Goal: Task Accomplishment & Management: Manage account settings

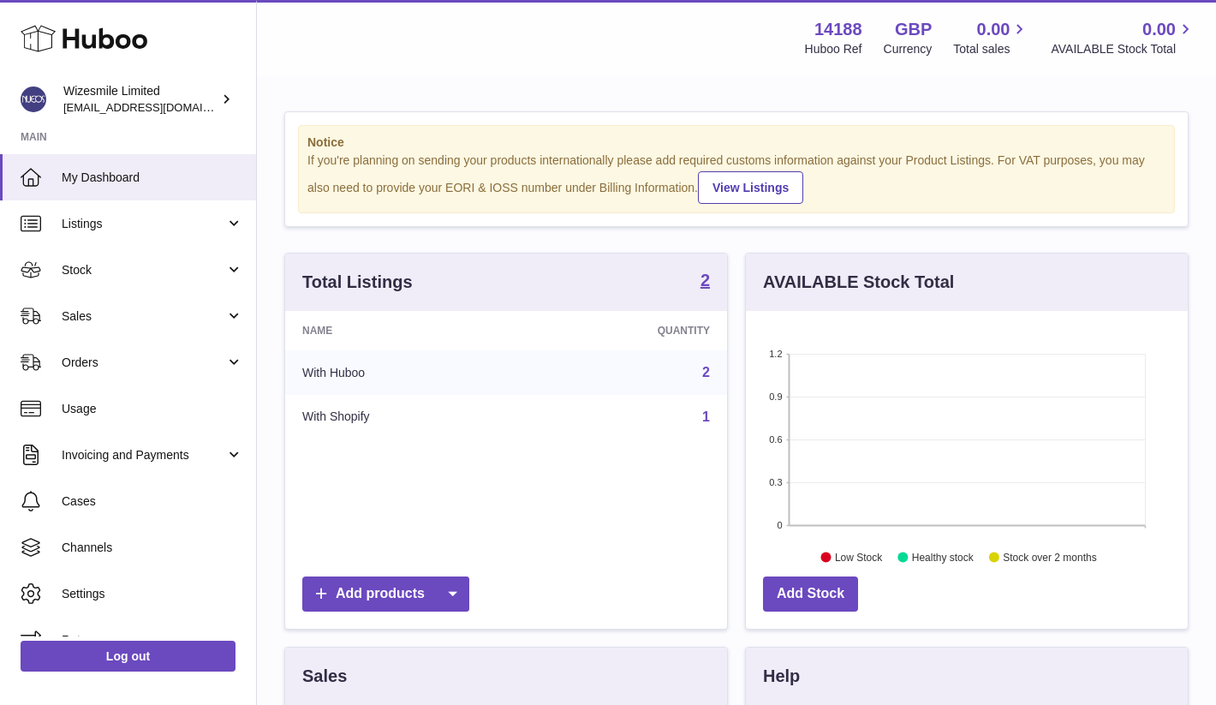
scroll to position [267, 442]
click at [567, 509] on div "Name Quantity With Huboo 2 With Shopify 1" at bounding box center [506, 439] width 442 height 257
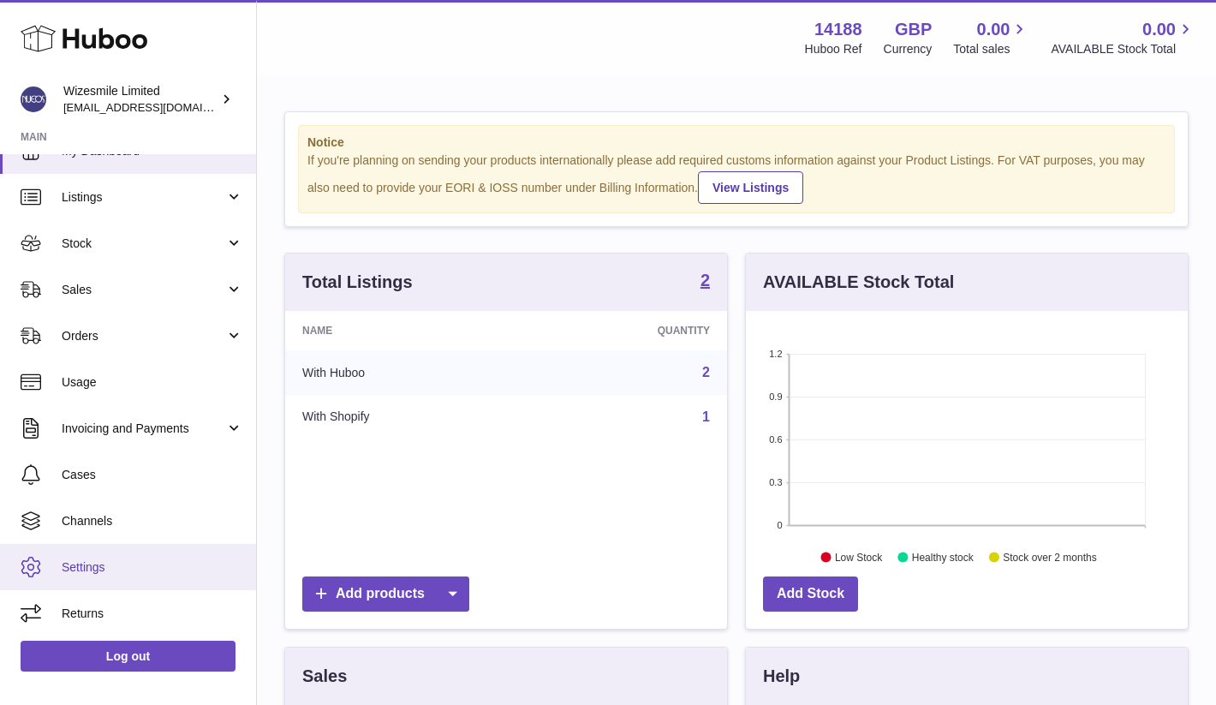
click at [97, 572] on span "Settings" at bounding box center [153, 567] width 182 height 16
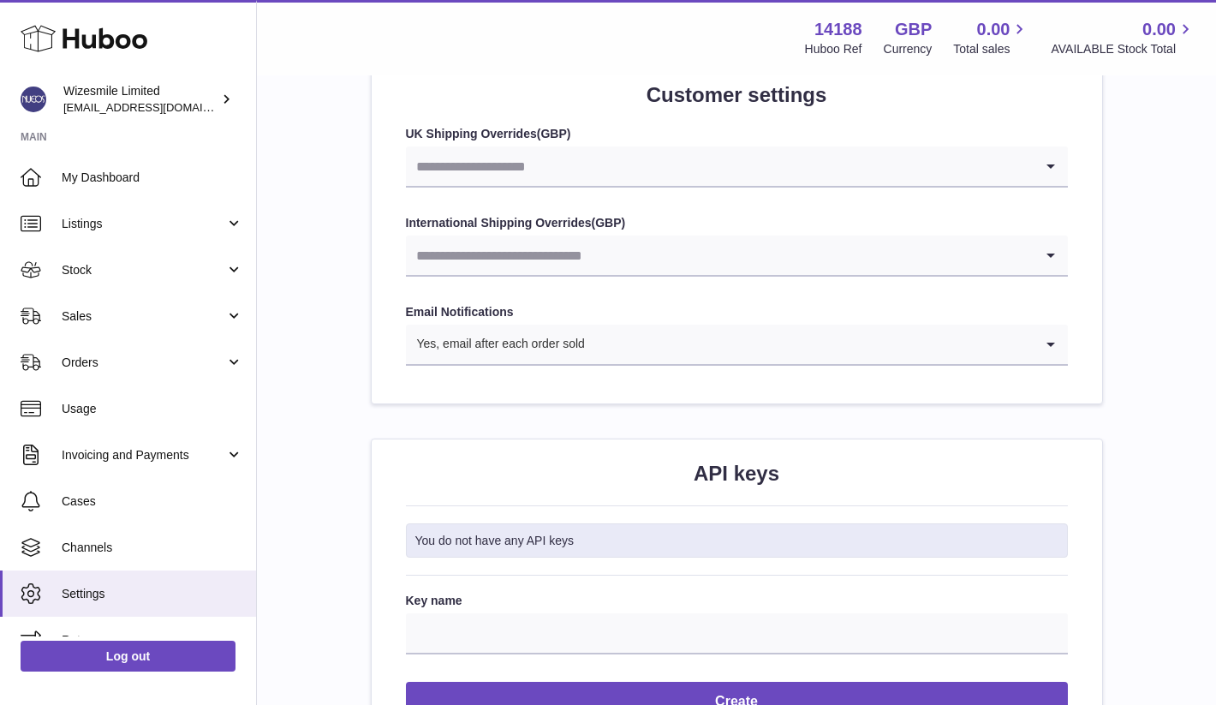
scroll to position [1720, 0]
click at [563, 173] on input "Search for option" at bounding box center [720, 166] width 628 height 39
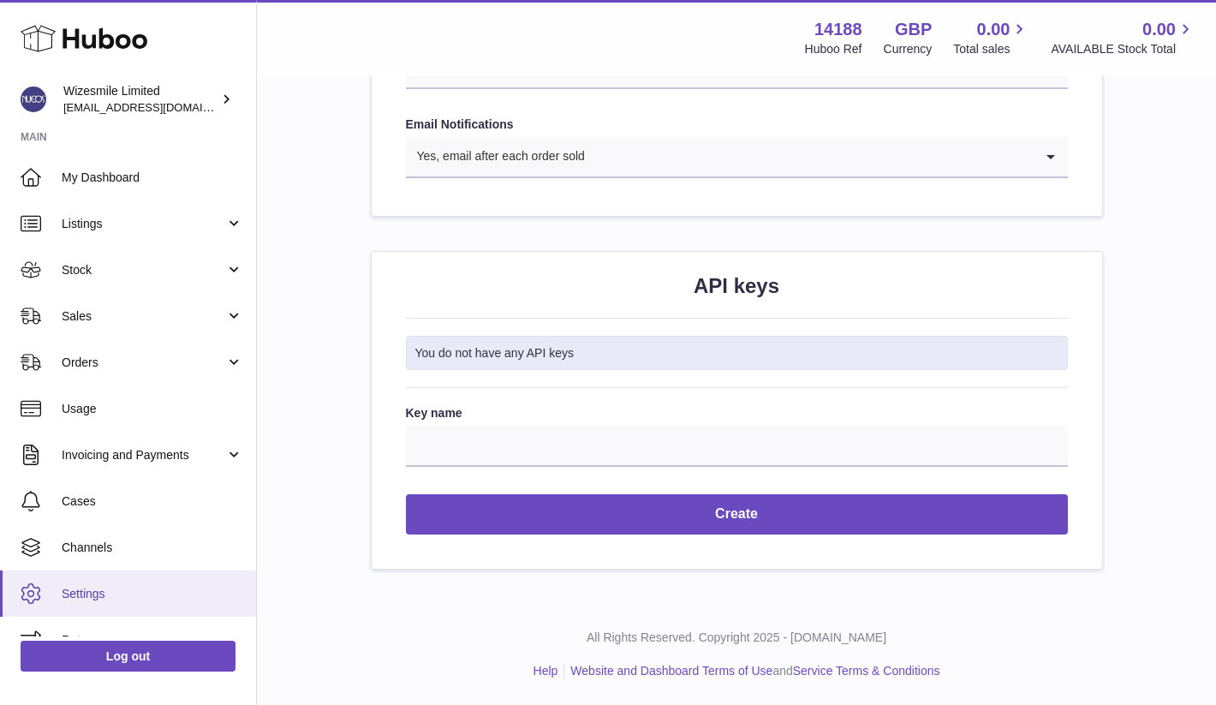
scroll to position [27, 0]
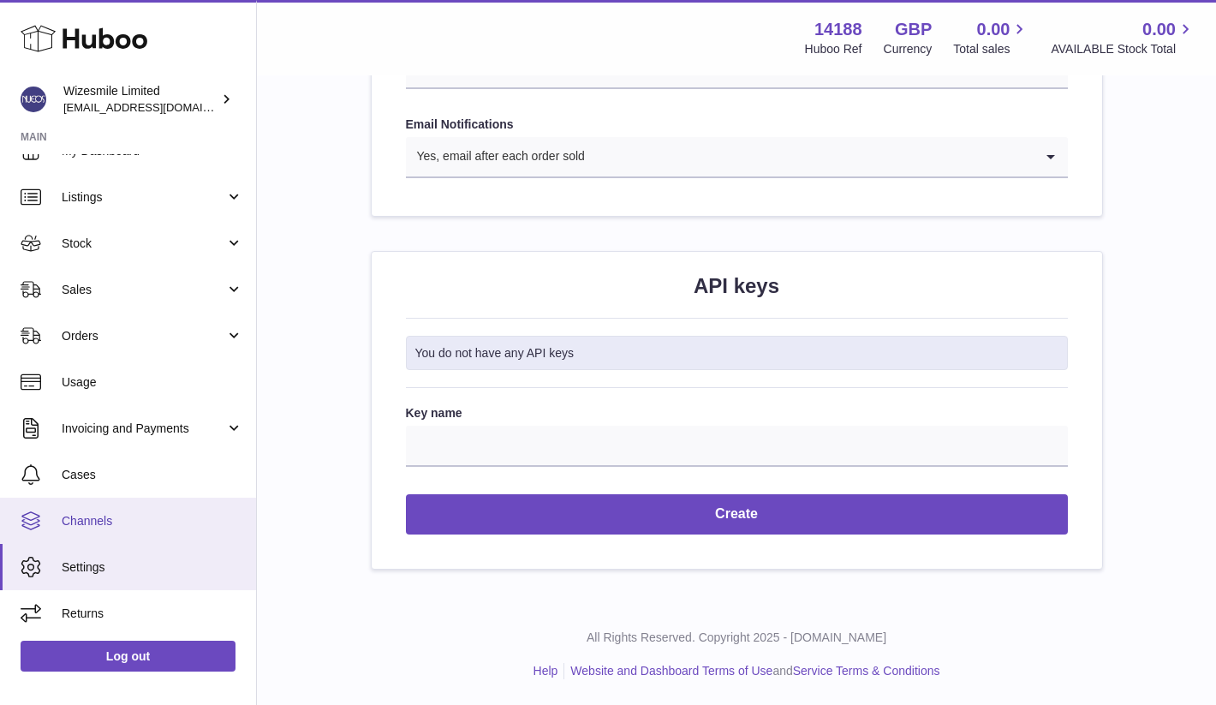
click at [114, 521] on span "Channels" at bounding box center [153, 521] width 182 height 16
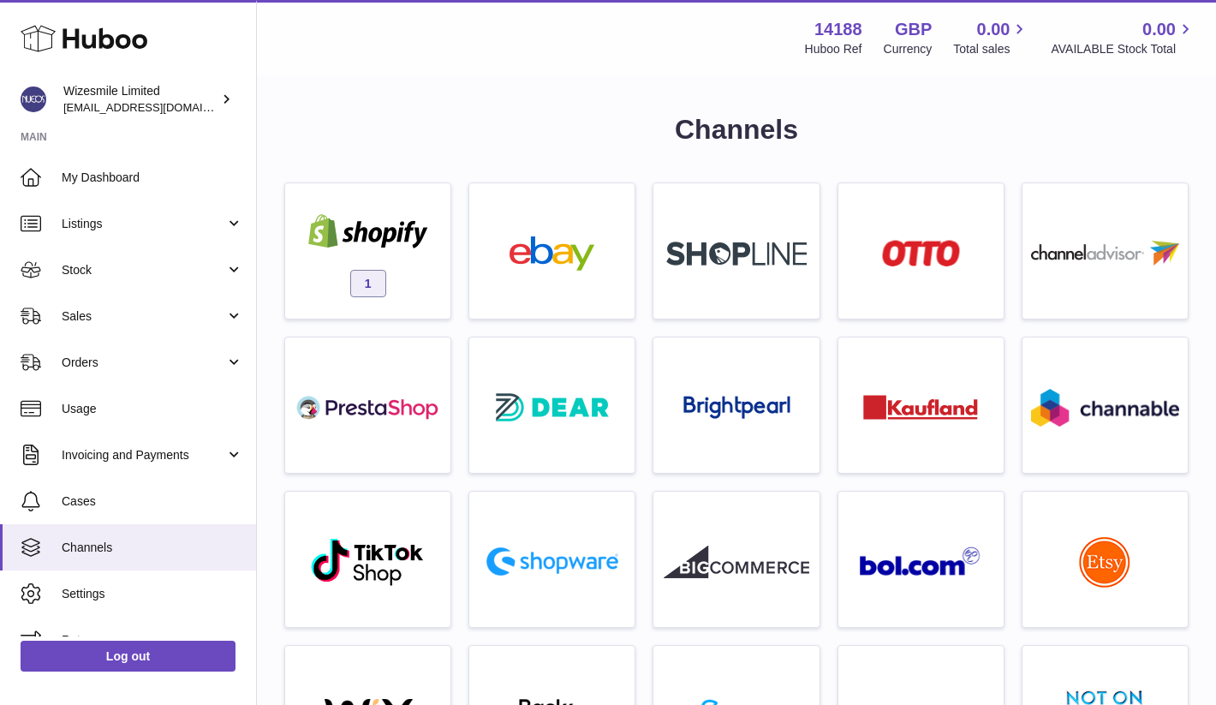
click at [538, 122] on h1 "Channels" at bounding box center [736, 129] width 904 height 37
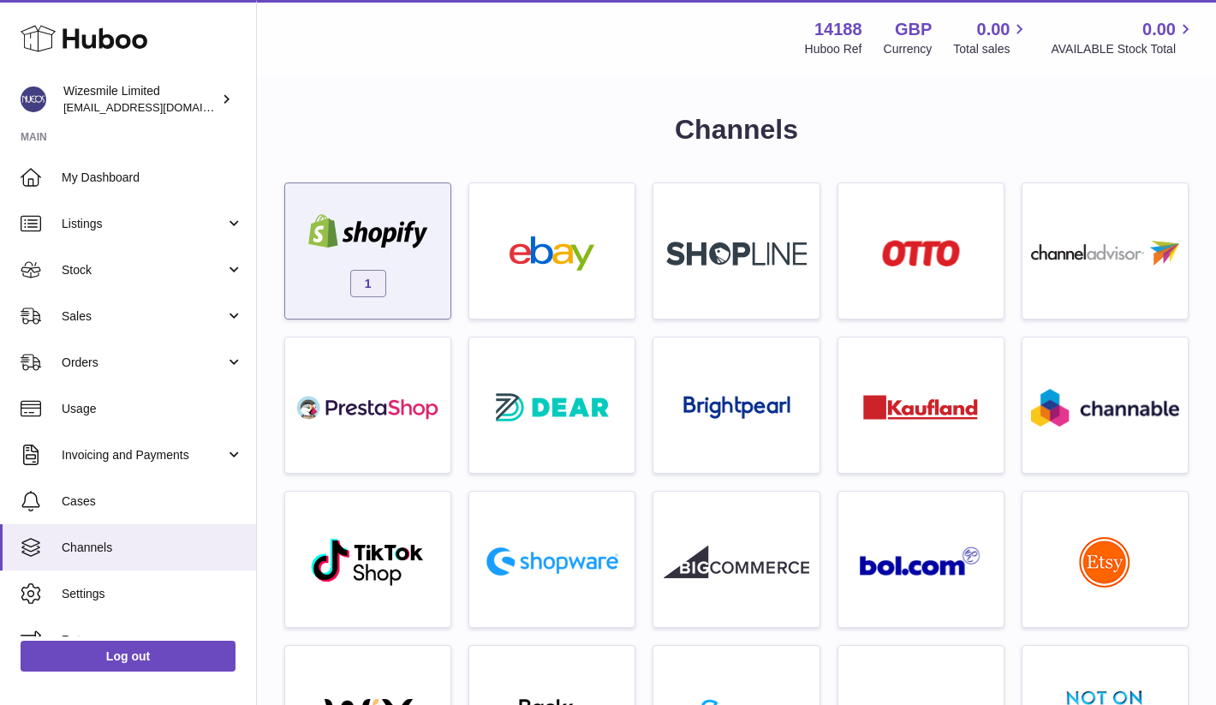
click at [360, 254] on div "1" at bounding box center [368, 255] width 148 height 110
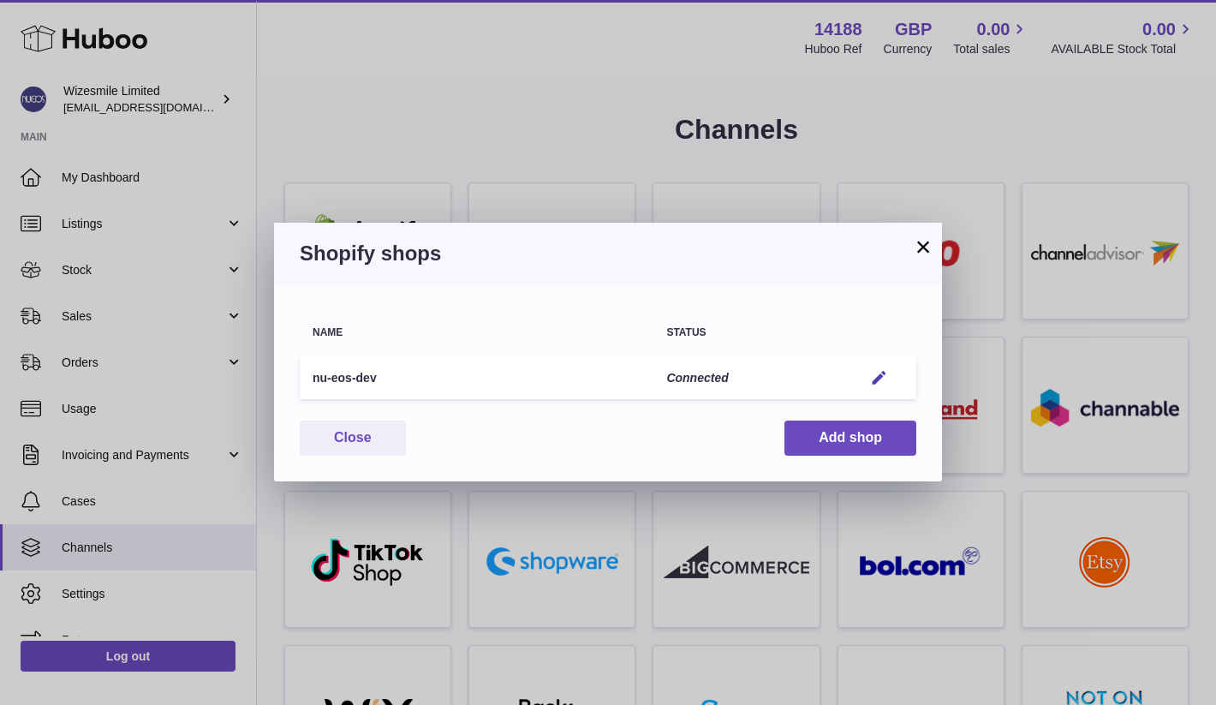
click at [926, 246] on button "×" at bounding box center [923, 246] width 21 height 21
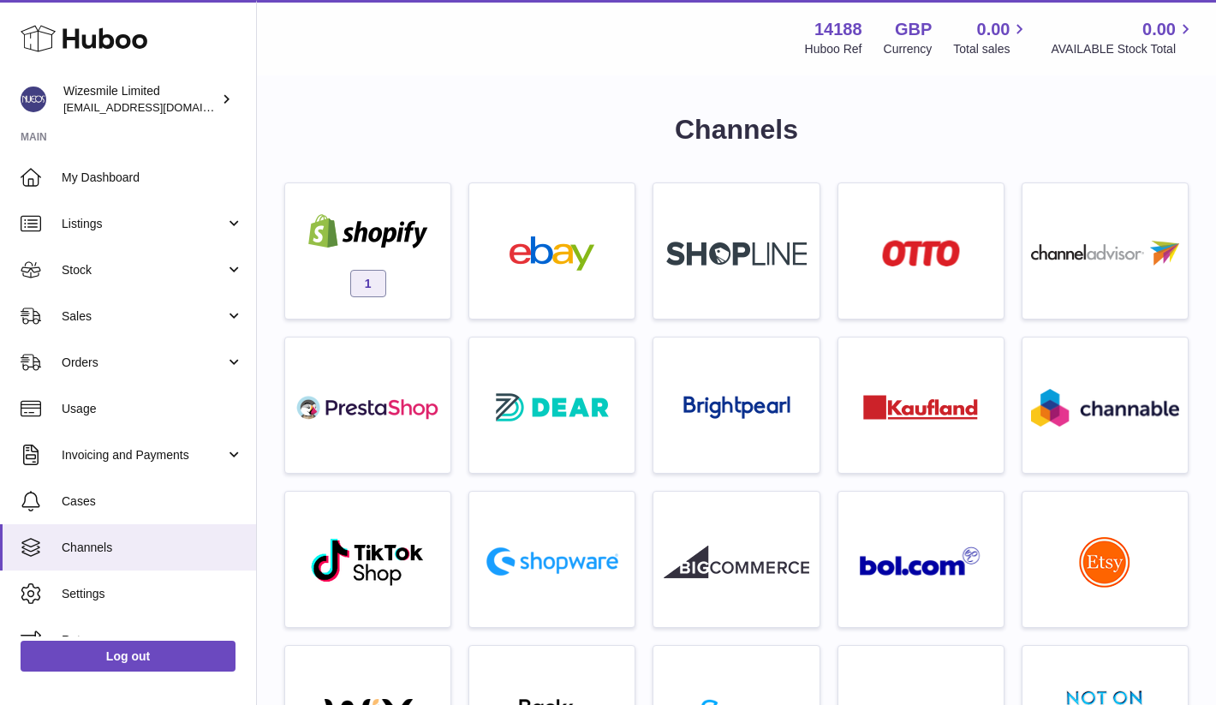
click at [548, 111] on h1 "Channels" at bounding box center [736, 129] width 904 height 37
click at [157, 256] on link "Stock" at bounding box center [128, 270] width 256 height 46
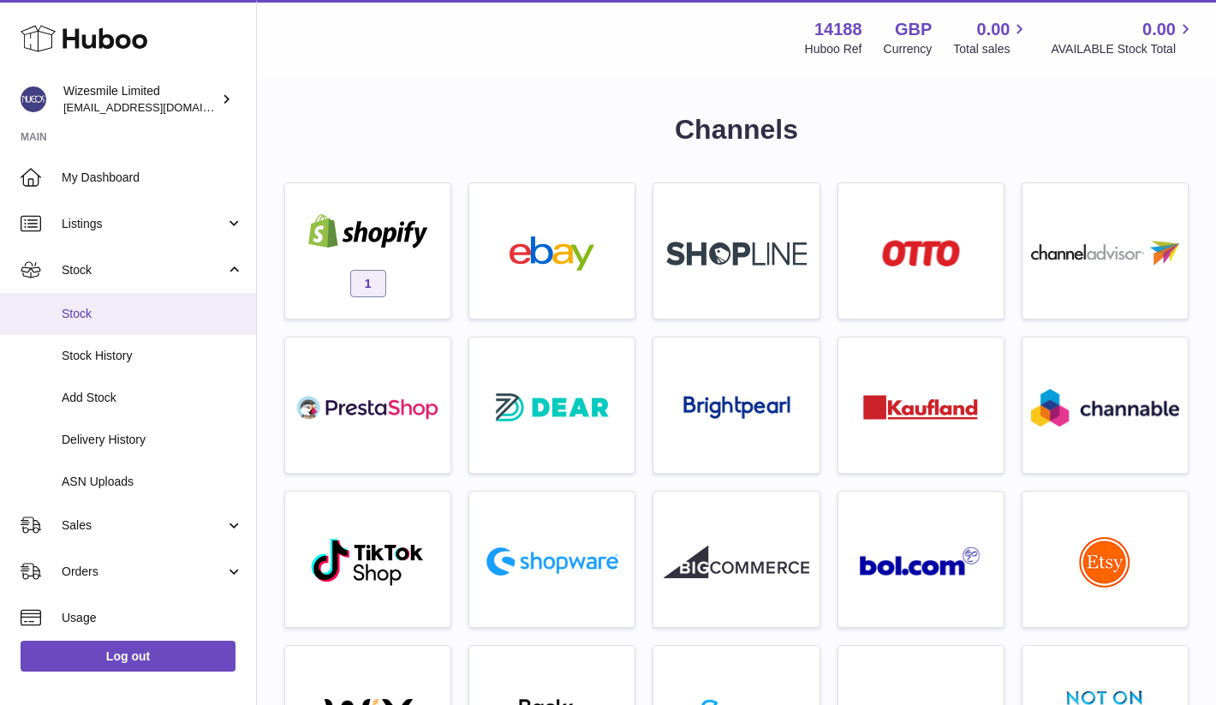
click at [98, 324] on link "Stock" at bounding box center [128, 314] width 256 height 42
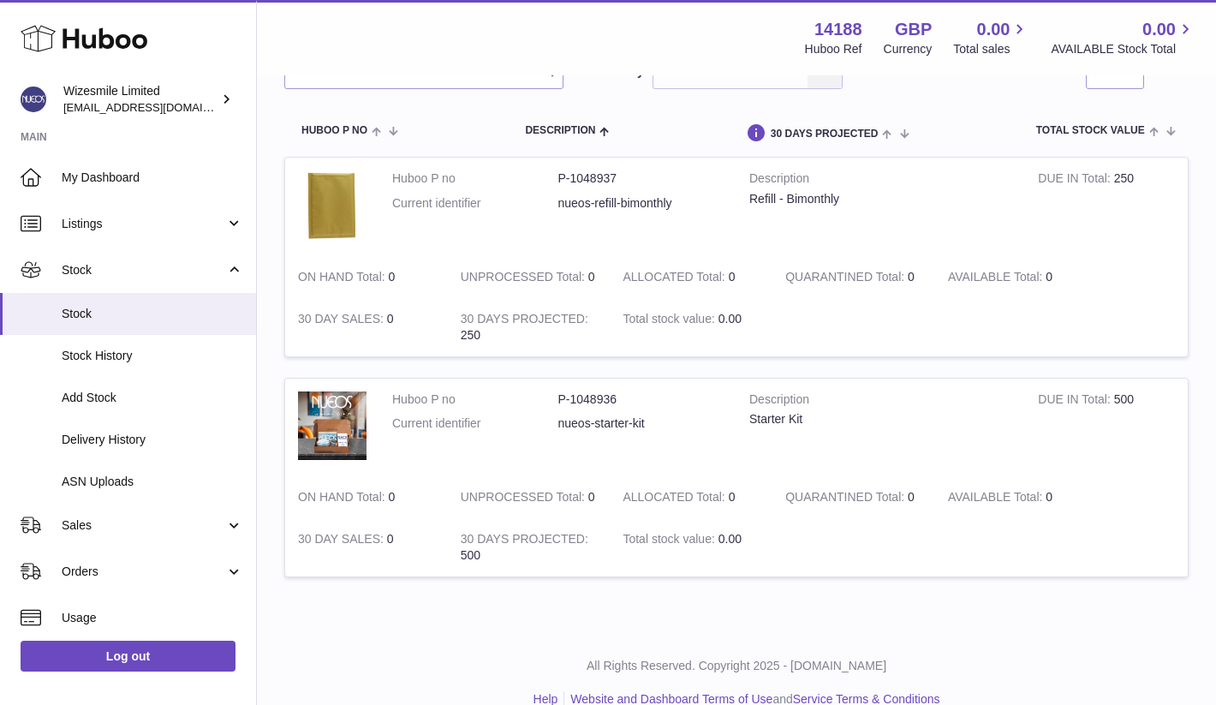
scroll to position [178, 0]
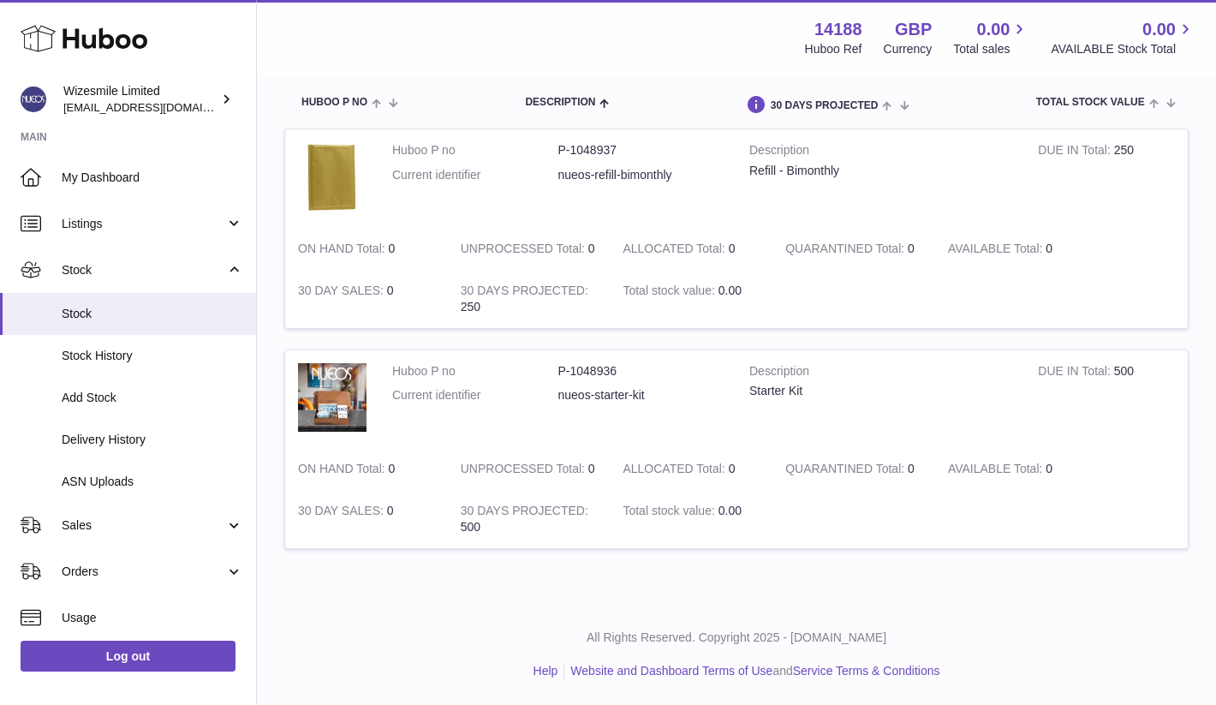
click at [527, 555] on tbody "Huboo P no P-1048937 Current identifier nueos-refill-bimonthly Description Refi…" at bounding box center [736, 348] width 904 height 441
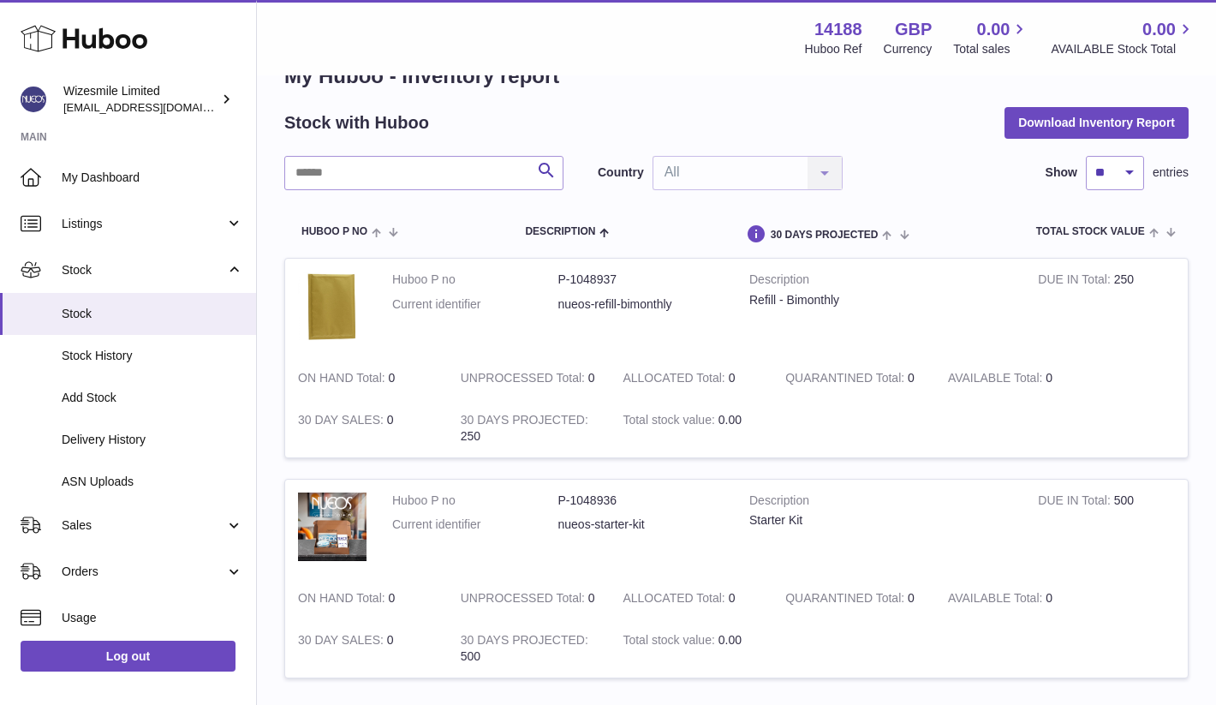
scroll to position [34, 0]
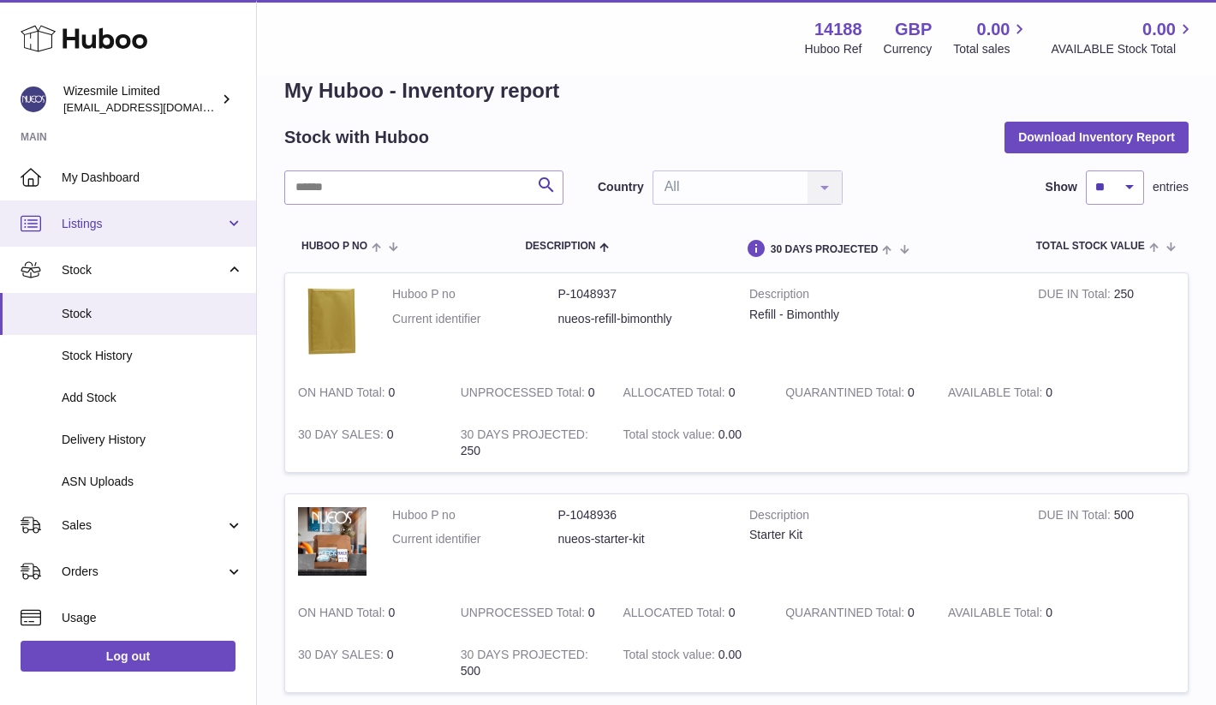
click at [210, 221] on span "Listings" at bounding box center [144, 224] width 164 height 16
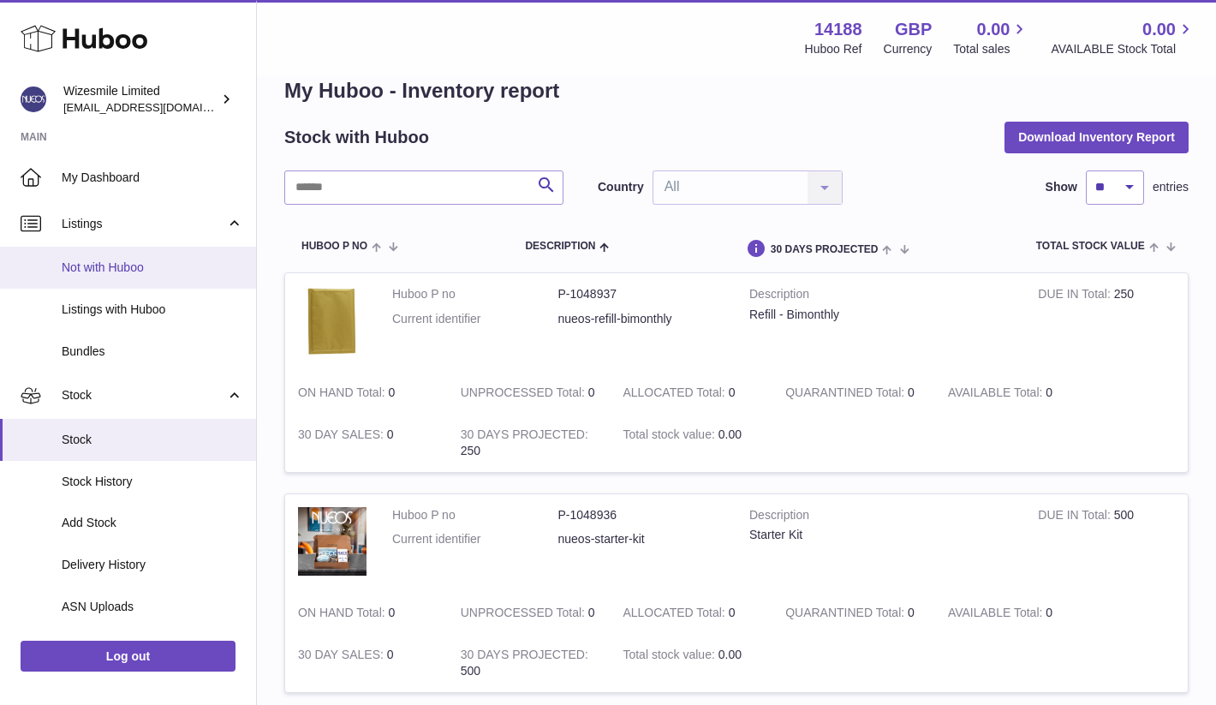
click at [85, 275] on span "Not with Huboo" at bounding box center [153, 267] width 182 height 16
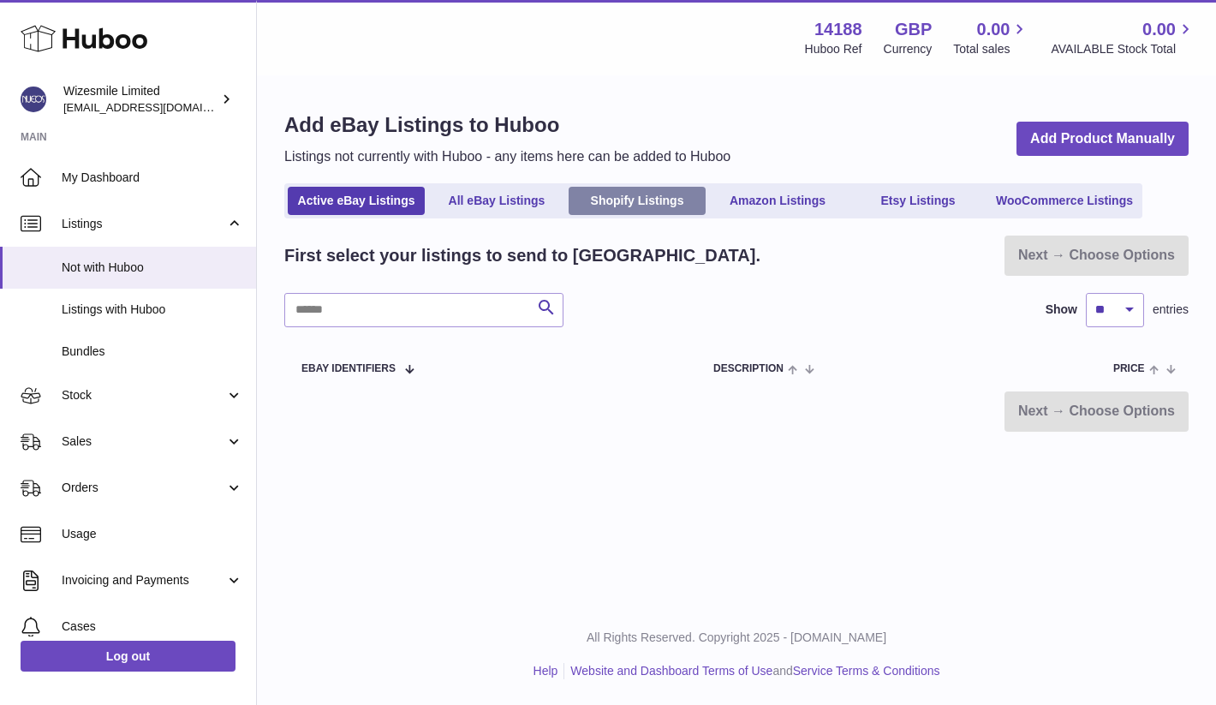
click at [654, 202] on link "Shopify Listings" at bounding box center [637, 201] width 137 height 28
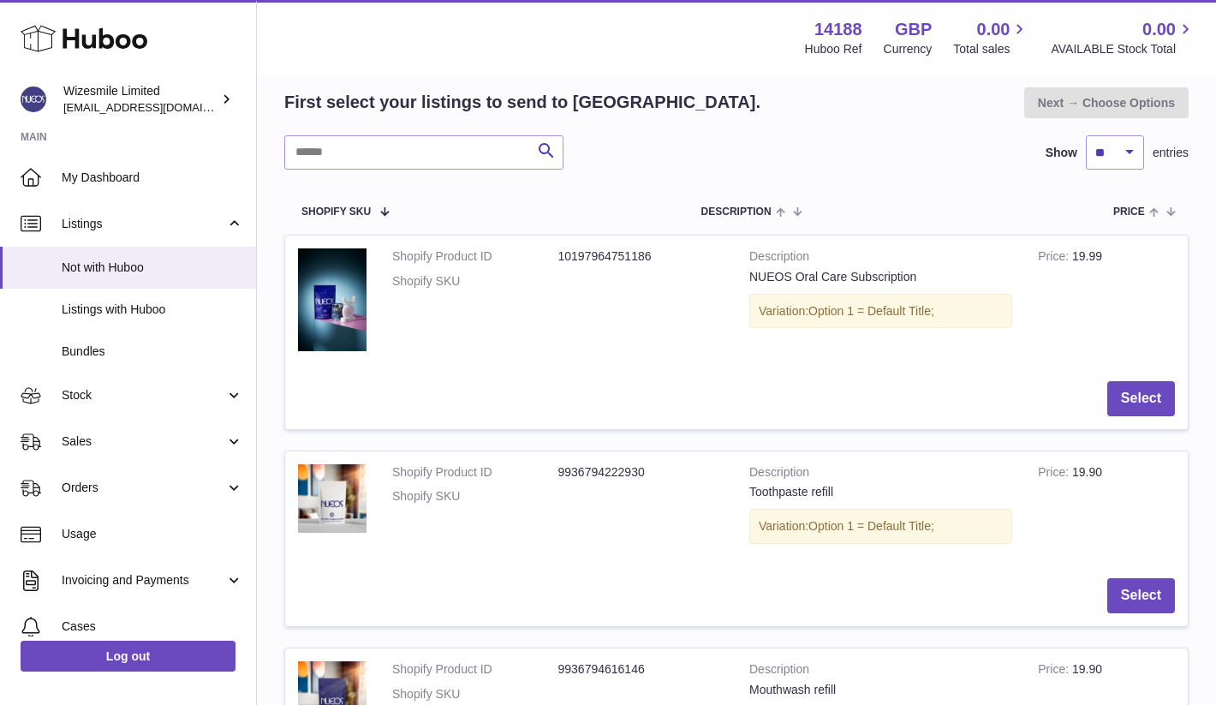
scroll to position [189, 0]
click at [663, 189] on tr "Shopify SKU Description Price Select" at bounding box center [736, 210] width 904 height 48
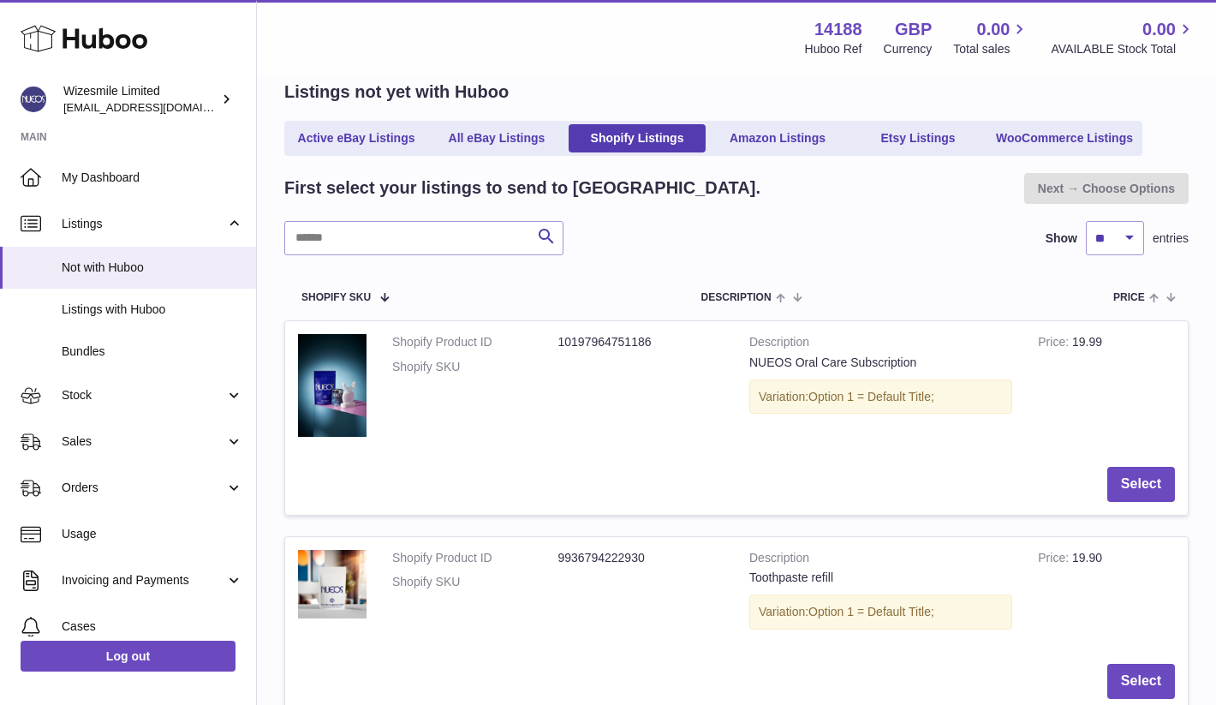
scroll to position [101, 0]
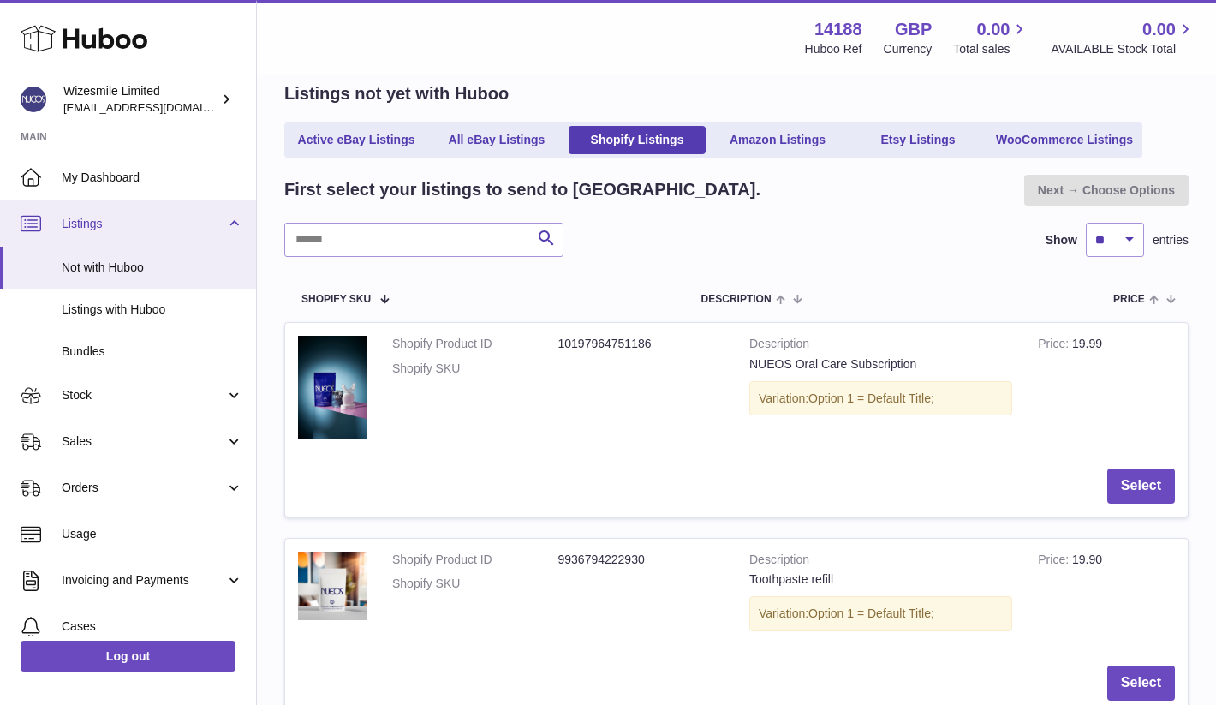
click at [60, 231] on link "Listings" at bounding box center [128, 223] width 256 height 46
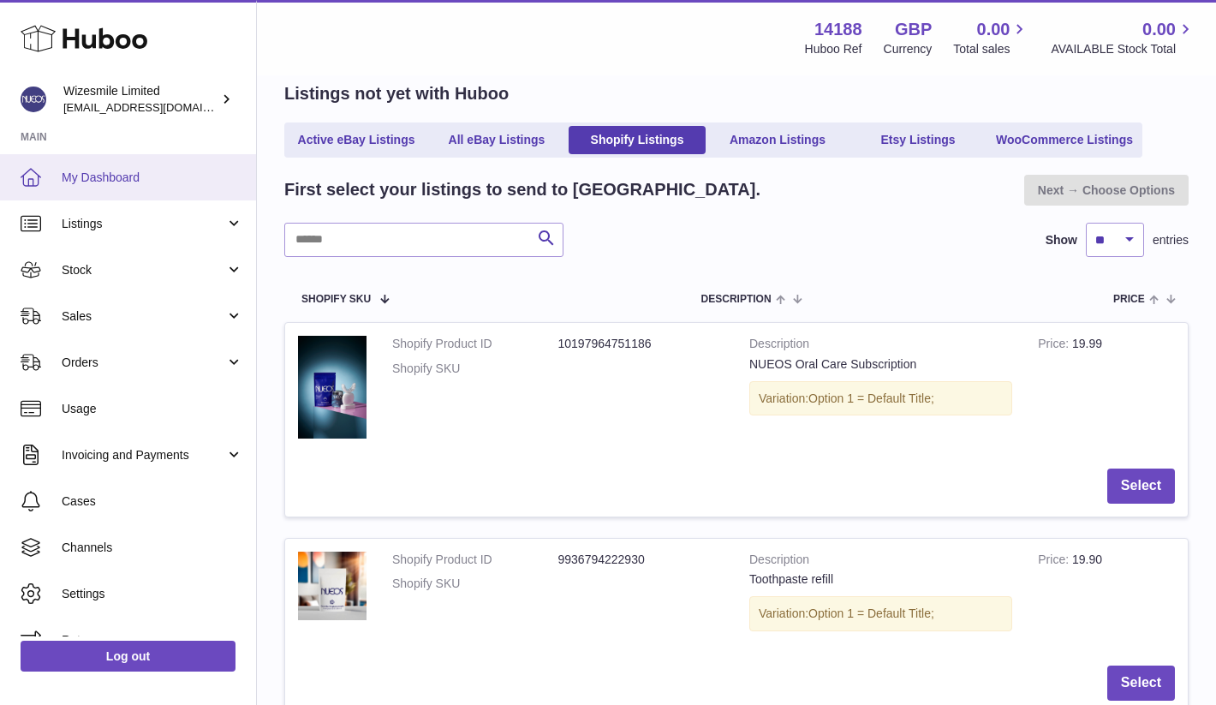
click at [91, 186] on link "My Dashboard" at bounding box center [128, 177] width 256 height 46
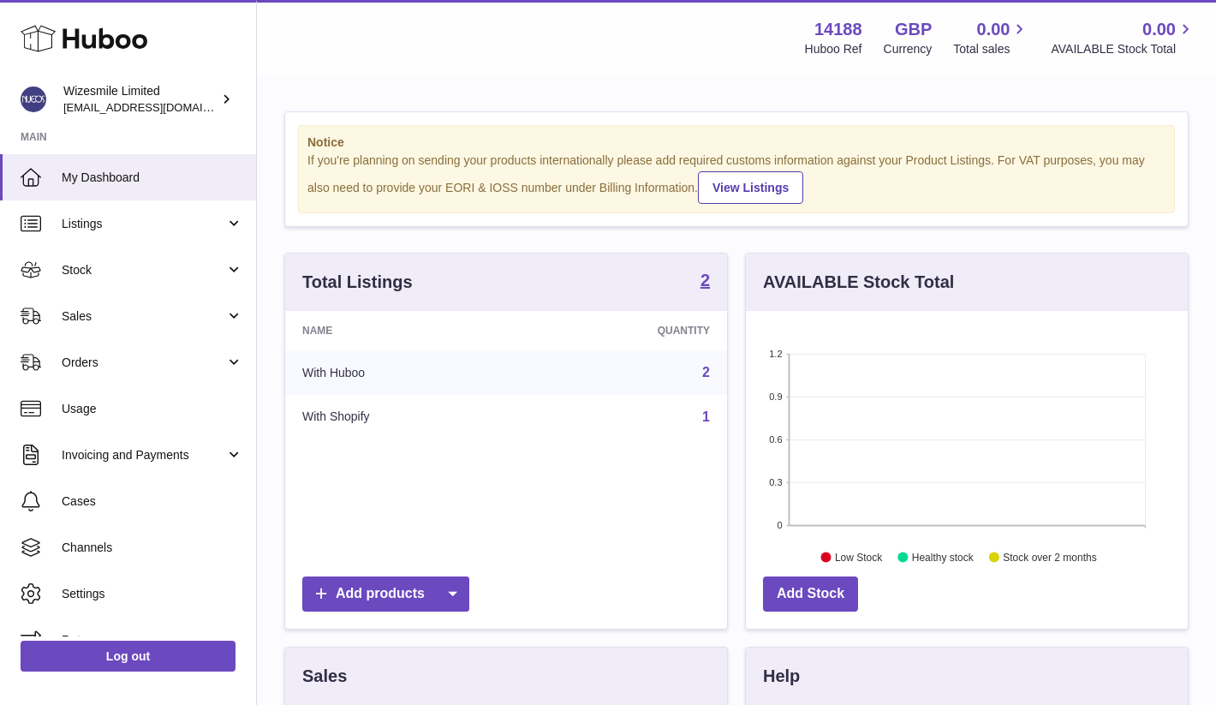
scroll to position [267, 442]
click at [127, 217] on span "Listings" at bounding box center [144, 224] width 164 height 16
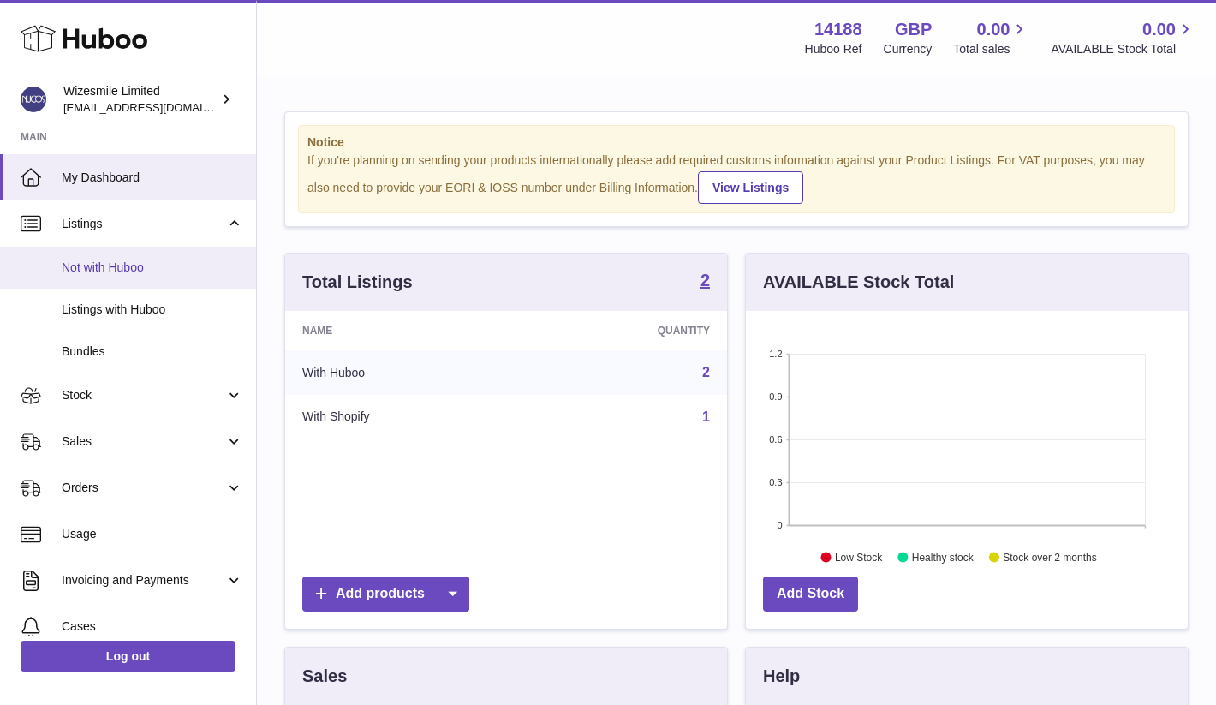
click at [91, 277] on link "Not with Huboo" at bounding box center [128, 268] width 256 height 42
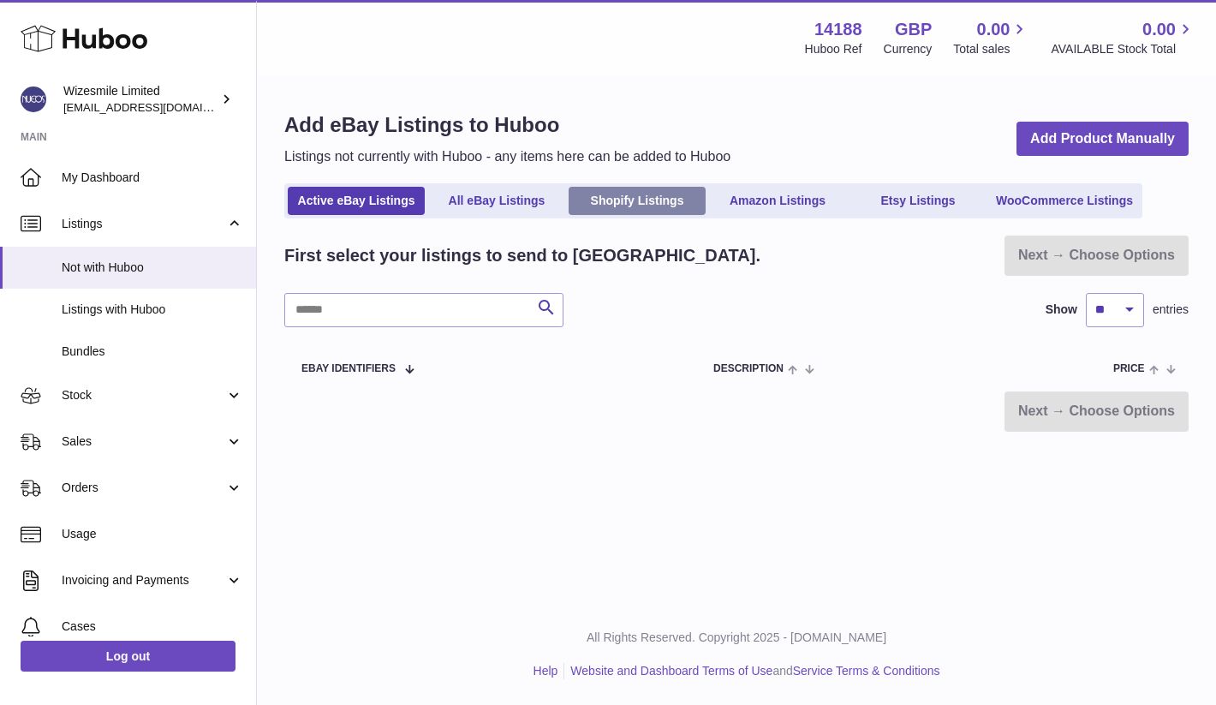
click at [640, 204] on link "Shopify Listings" at bounding box center [637, 201] width 137 height 28
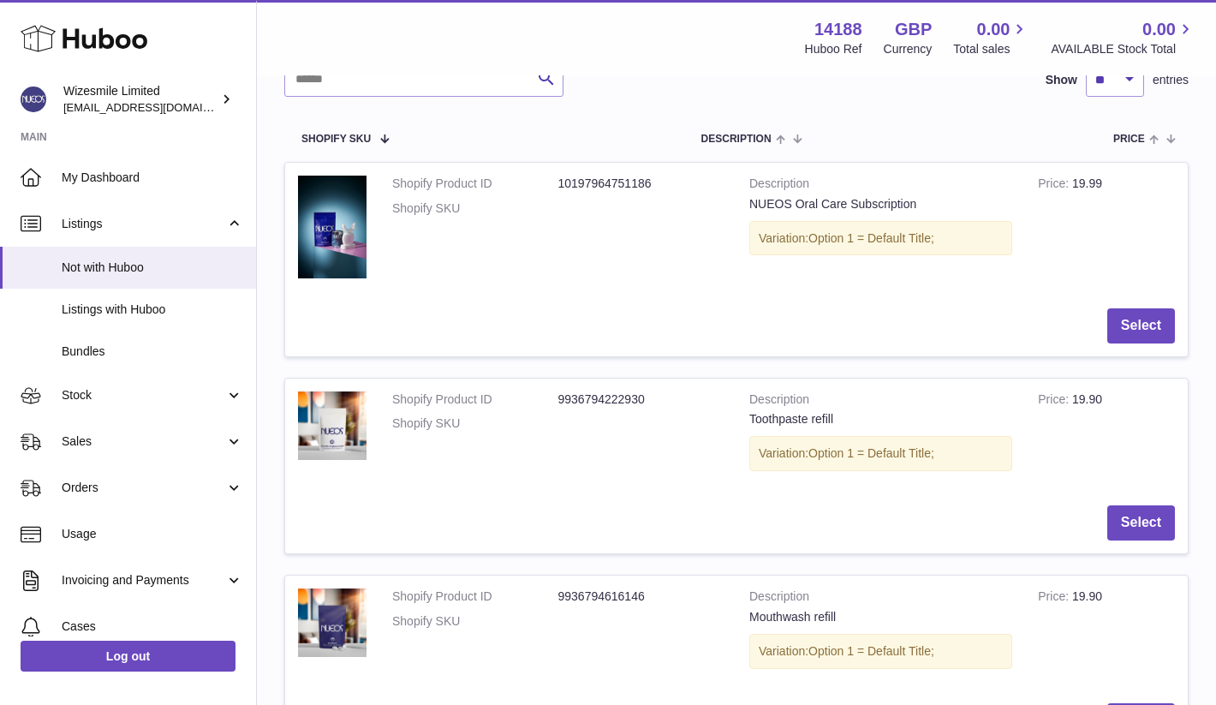
scroll to position [255, 0]
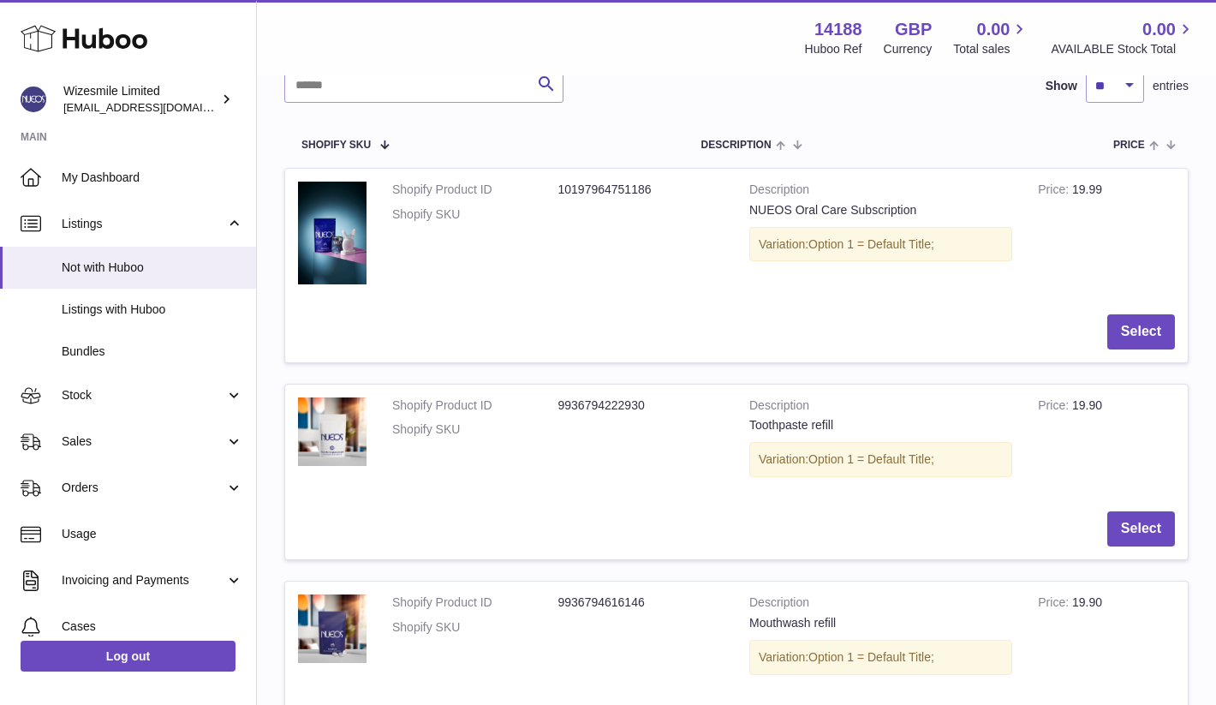
click at [872, 204] on div "NUEOS Oral Care Subscription" at bounding box center [880, 210] width 263 height 16
click at [839, 205] on div "NUEOS Oral Care Subscription" at bounding box center [880, 210] width 263 height 16
click at [143, 312] on span "Listings with Huboo" at bounding box center [153, 309] width 182 height 16
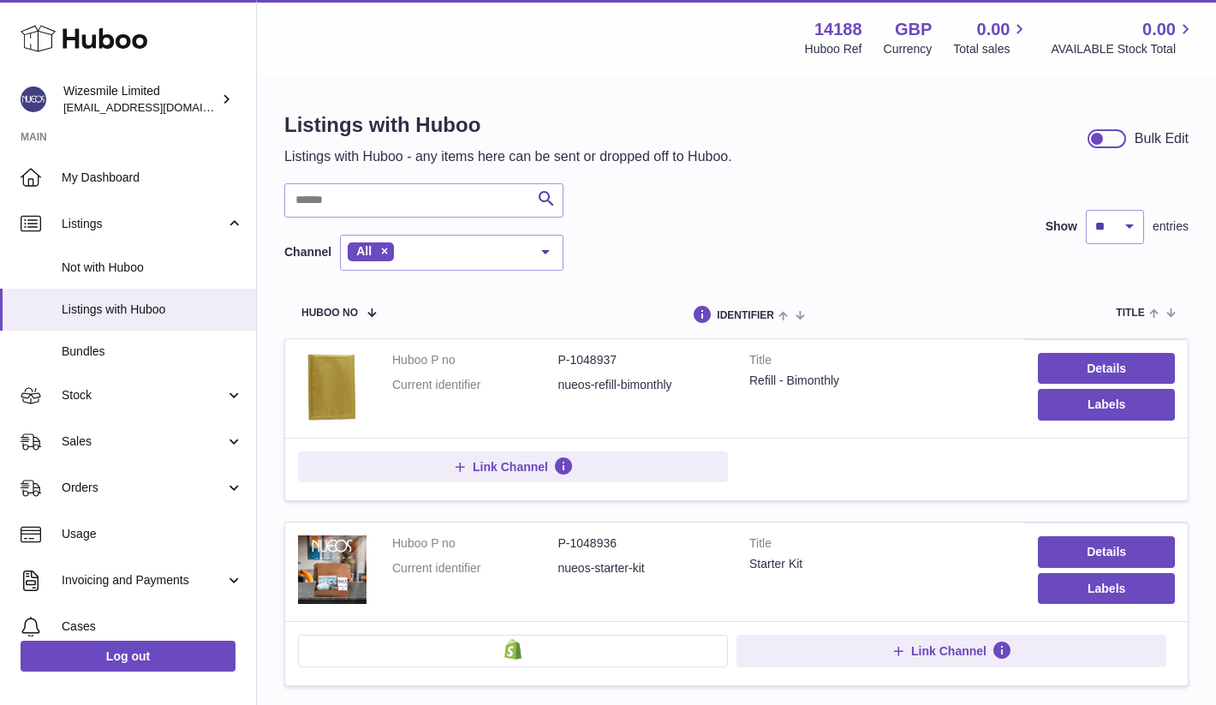
scroll to position [137, 0]
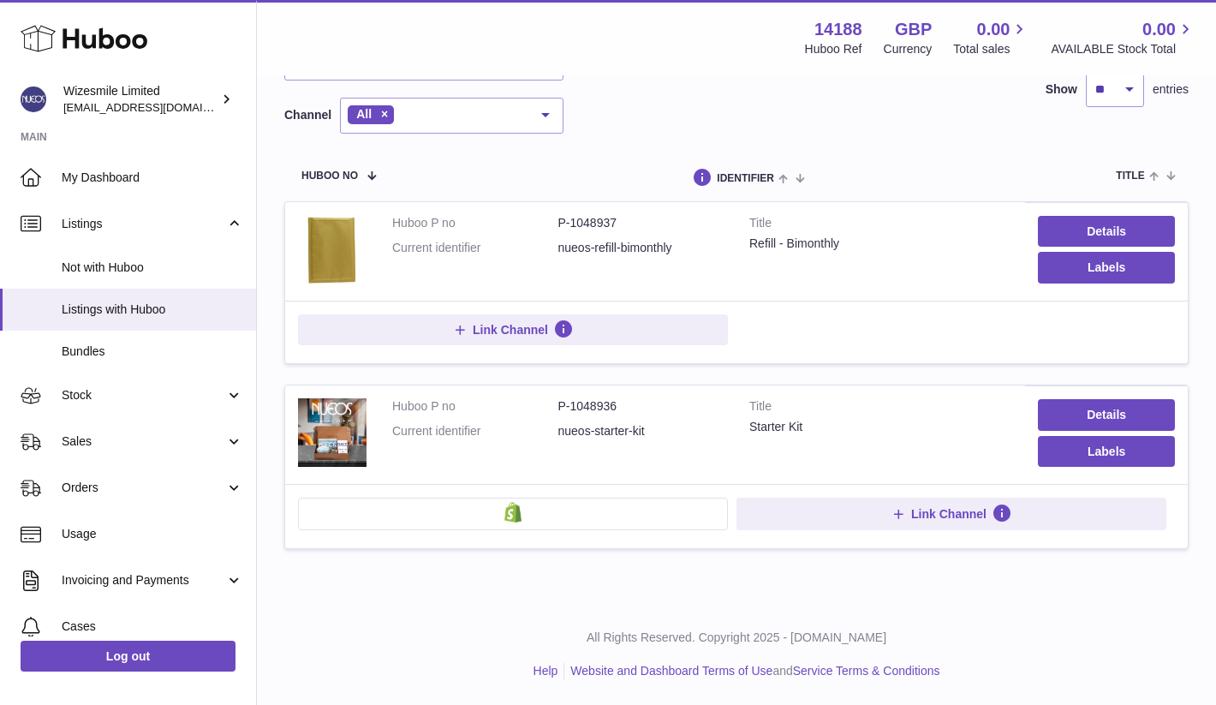
drag, startPoint x: 569, startPoint y: 248, endPoint x: 646, endPoint y: 245, distance: 76.3
click at [646, 245] on dd "nueos-refill-bimonthly" at bounding box center [641, 248] width 166 height 16
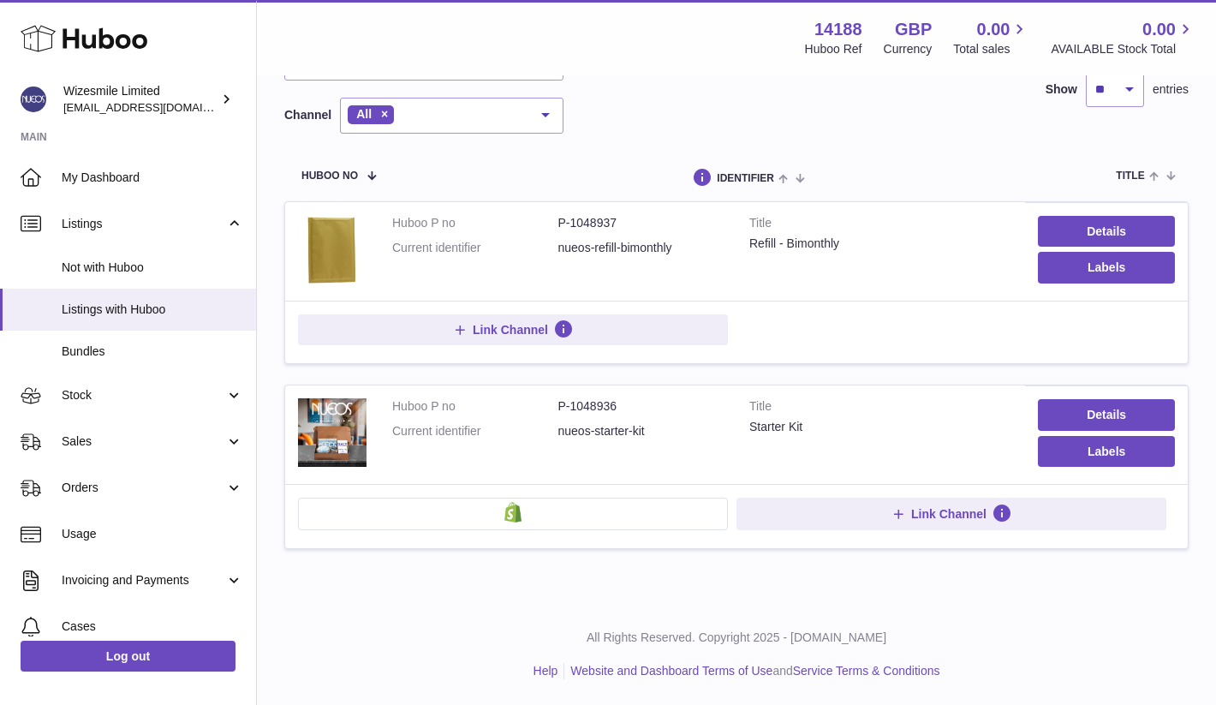
click at [646, 245] on dd "nueos-refill-bimonthly" at bounding box center [641, 248] width 166 height 16
click at [579, 429] on dd "nueos-starter-kit" at bounding box center [641, 431] width 166 height 16
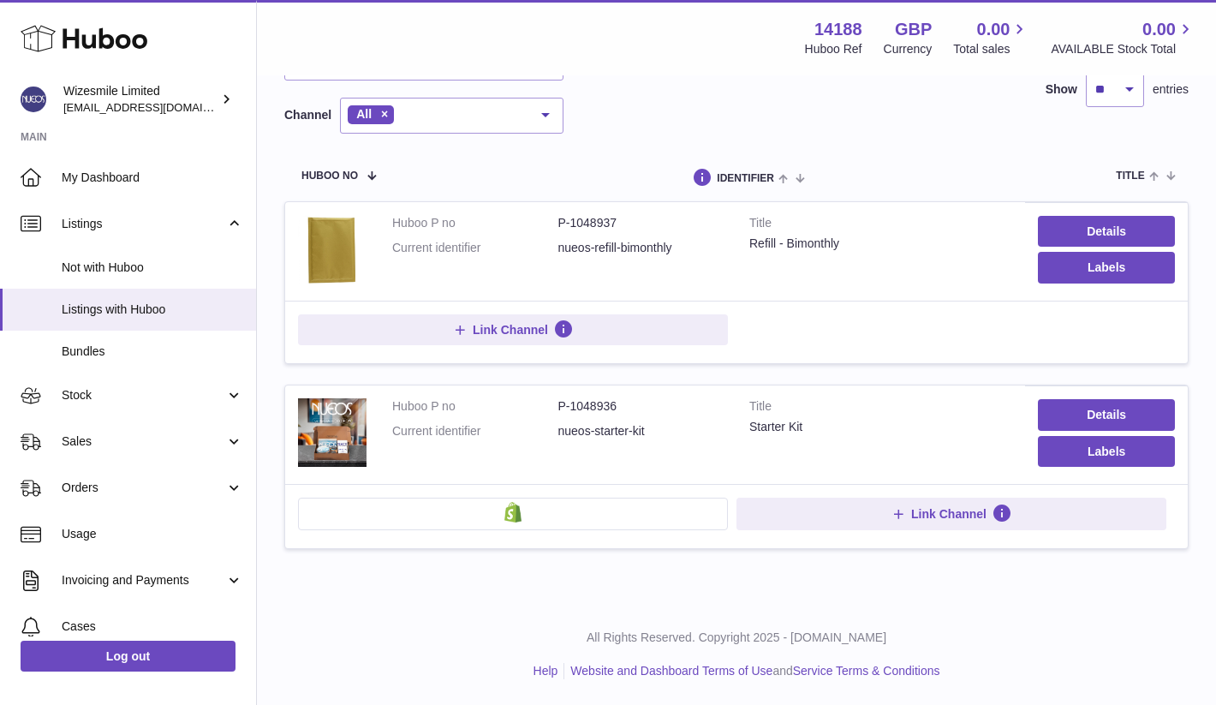
click at [579, 429] on dd "nueos-starter-kit" at bounding box center [641, 431] width 166 height 16
click at [653, 429] on dd "nueos-starter-kit" at bounding box center [641, 431] width 166 height 16
click at [672, 246] on dd "nueos-refill-bimonthly" at bounding box center [641, 248] width 166 height 16
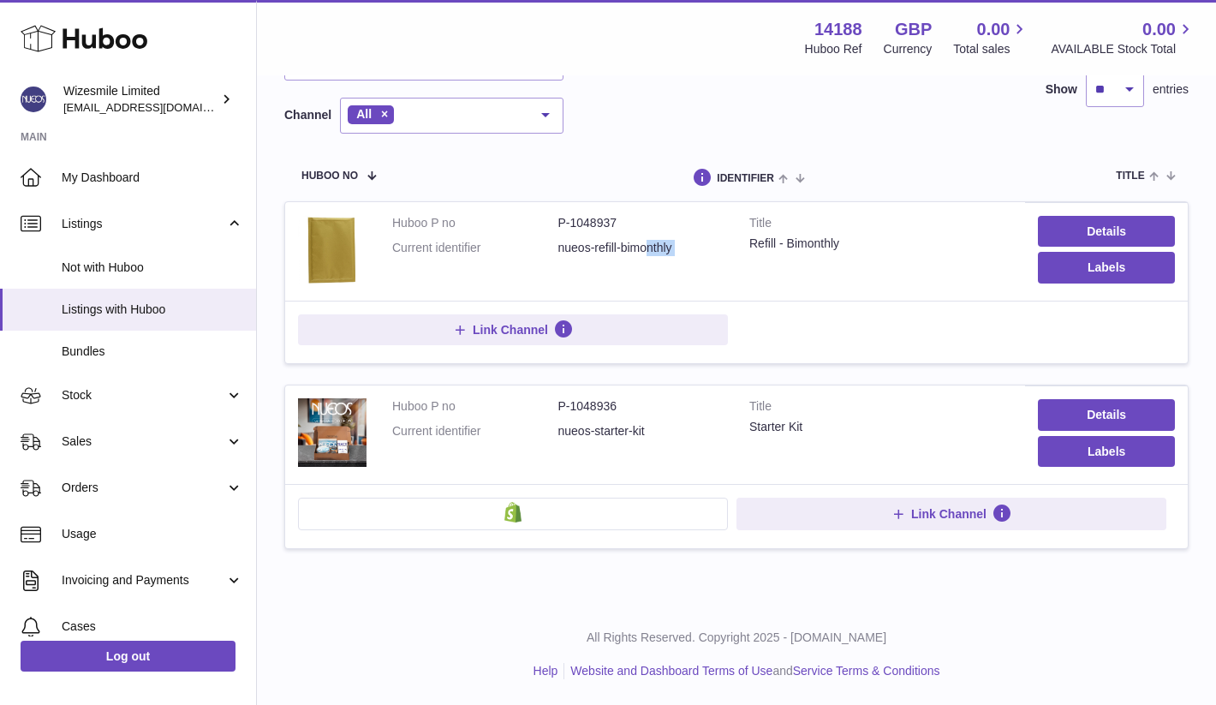
click at [681, 246] on dd "nueos-refill-bimonthly" at bounding box center [641, 248] width 166 height 16
click at [143, 261] on span "Not with Huboo" at bounding box center [153, 267] width 182 height 16
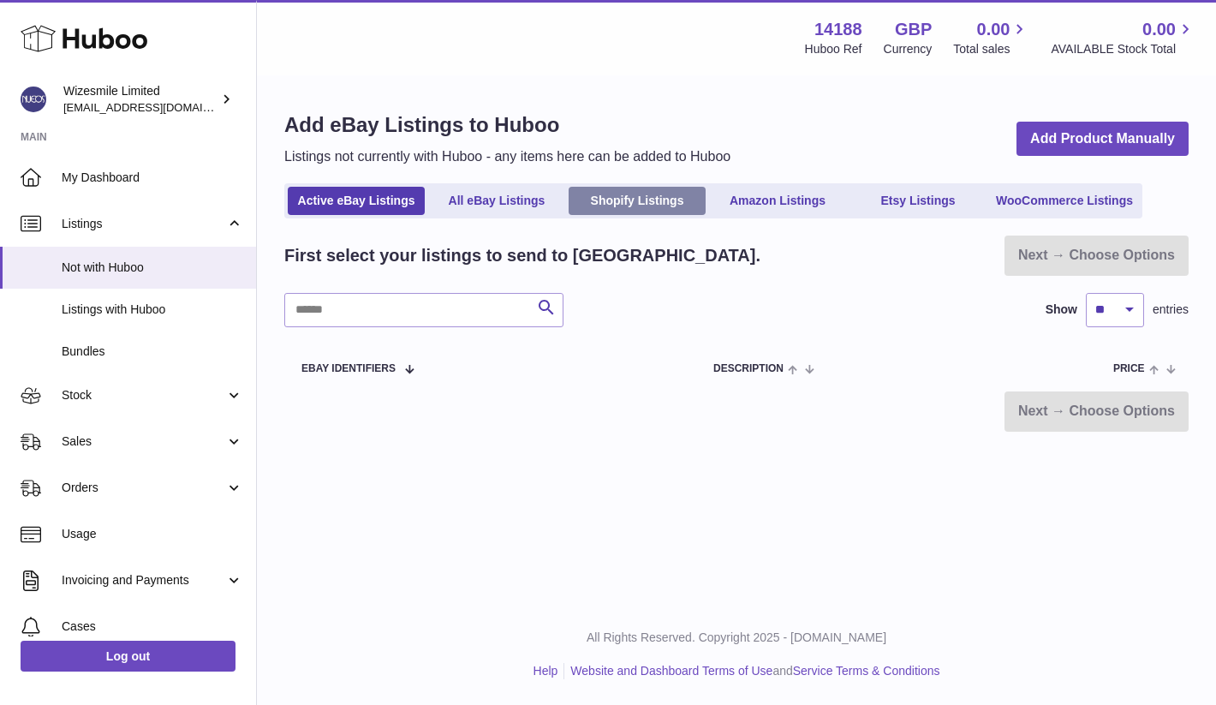
click at [650, 191] on link "Shopify Listings" at bounding box center [637, 201] width 137 height 28
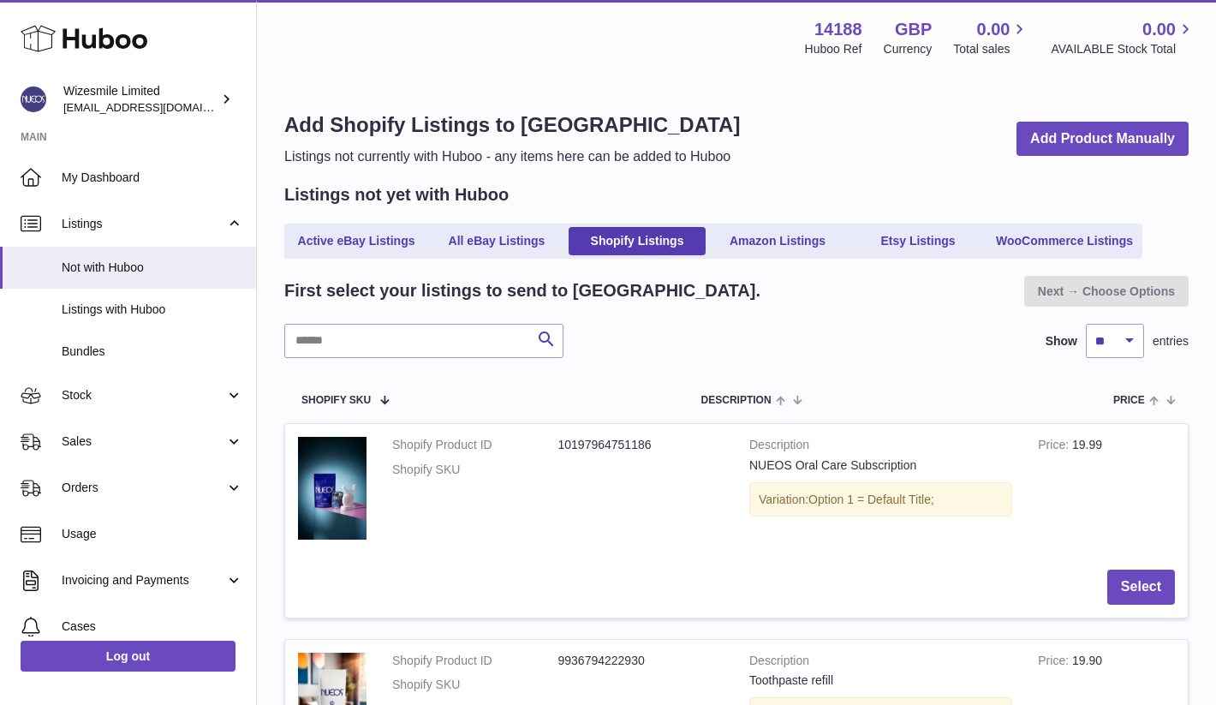
click at [772, 151] on div "Add Shopify Listings to Huboo Listings not currently with Huboo - any items her…" at bounding box center [736, 138] width 904 height 55
click at [561, 139] on div "Add Shopify Listings to Huboo Listings not currently with Huboo - any items her…" at bounding box center [512, 138] width 456 height 55
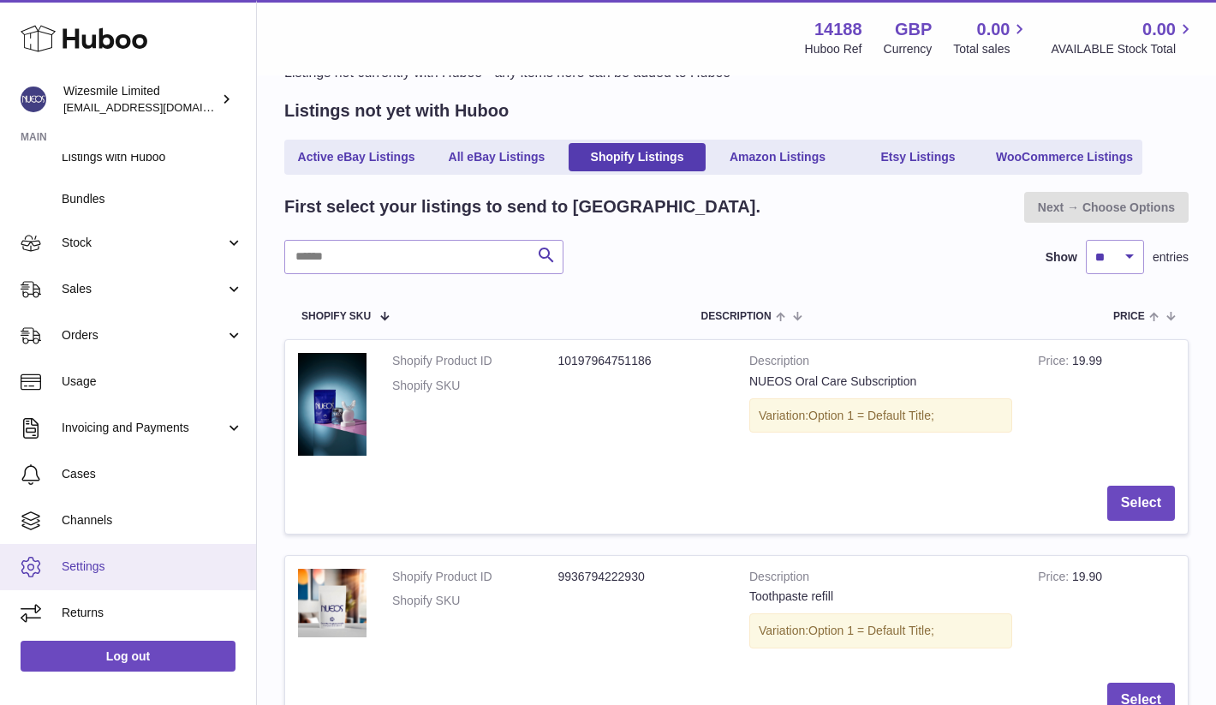
scroll to position [112, 0]
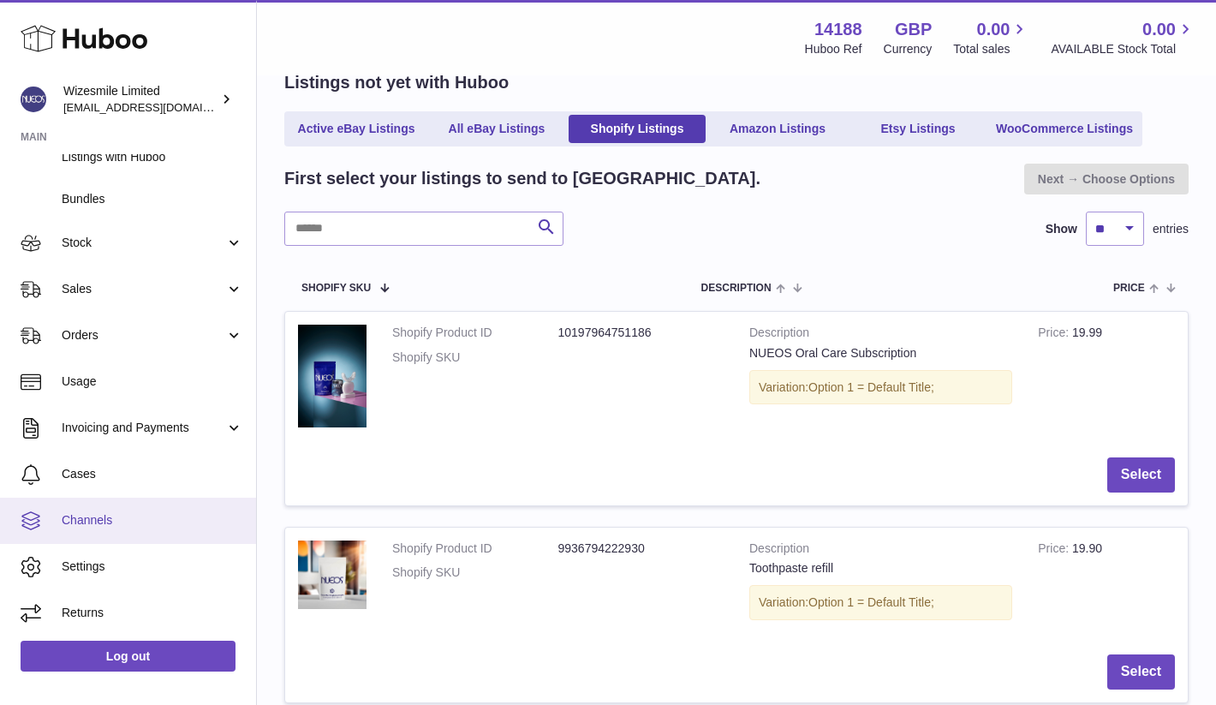
click at [116, 527] on span "Channels" at bounding box center [153, 520] width 182 height 16
click at [144, 526] on span "Channels" at bounding box center [153, 520] width 182 height 16
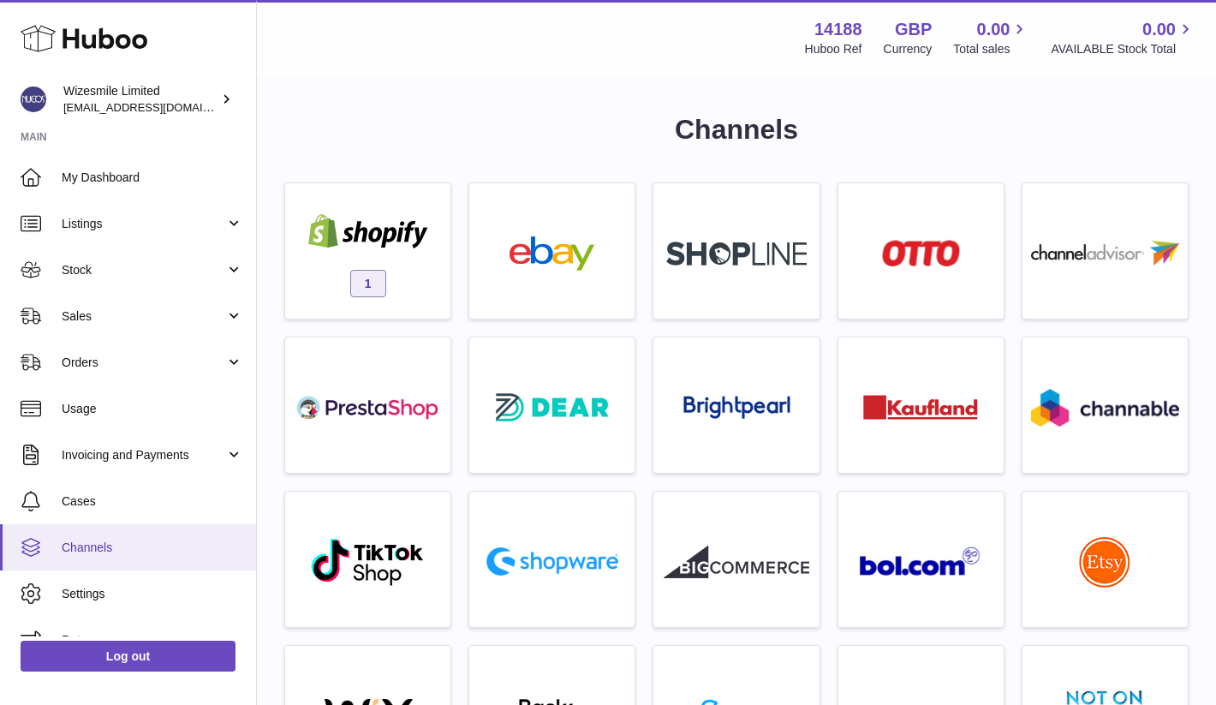
scroll to position [27, 0]
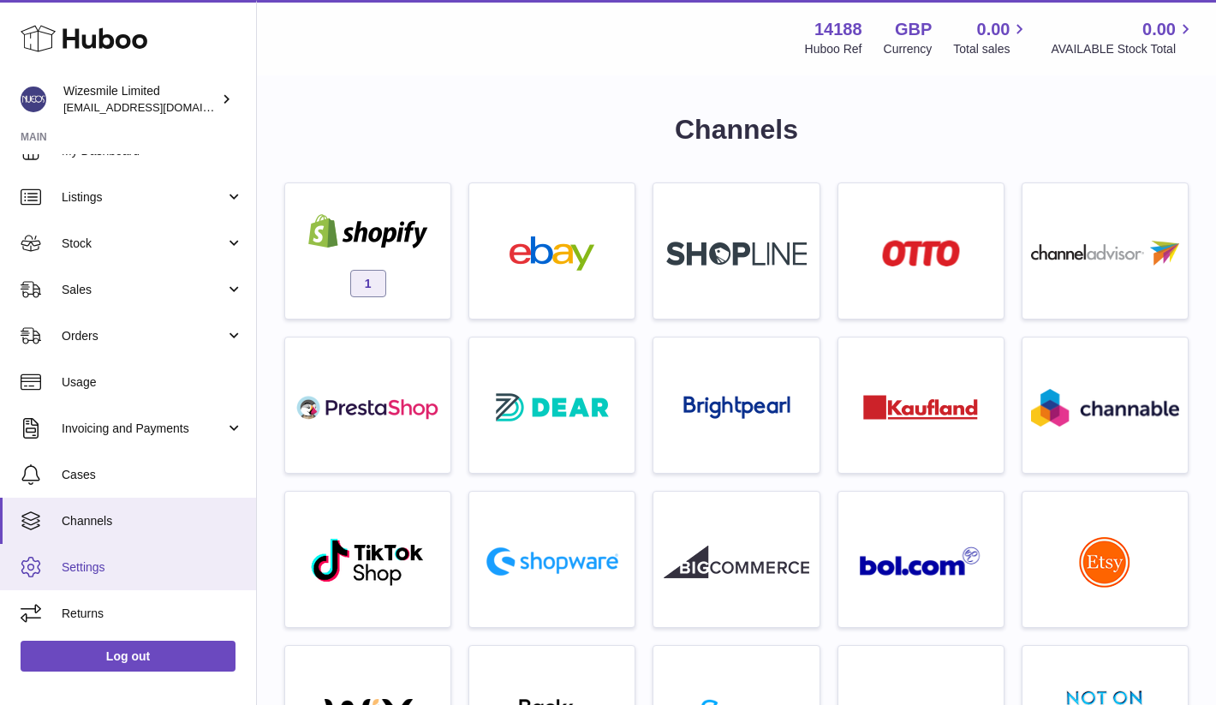
click at [83, 564] on span "Settings" at bounding box center [153, 567] width 182 height 16
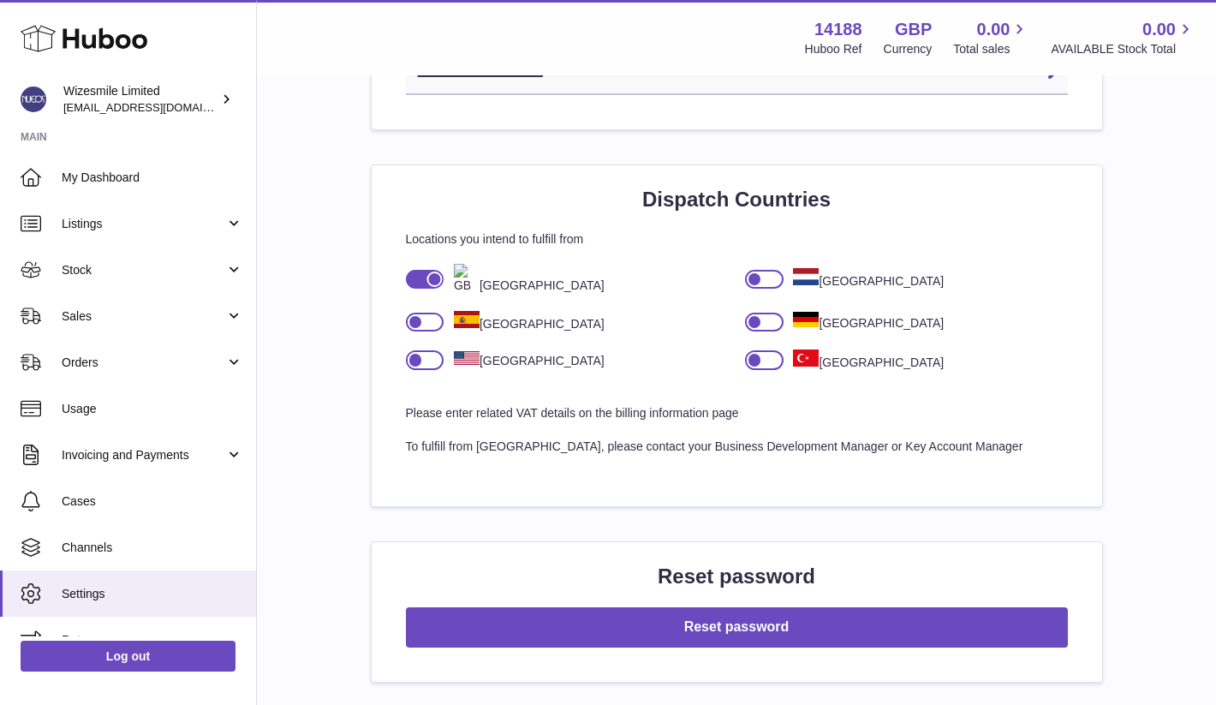
scroll to position [1086, 0]
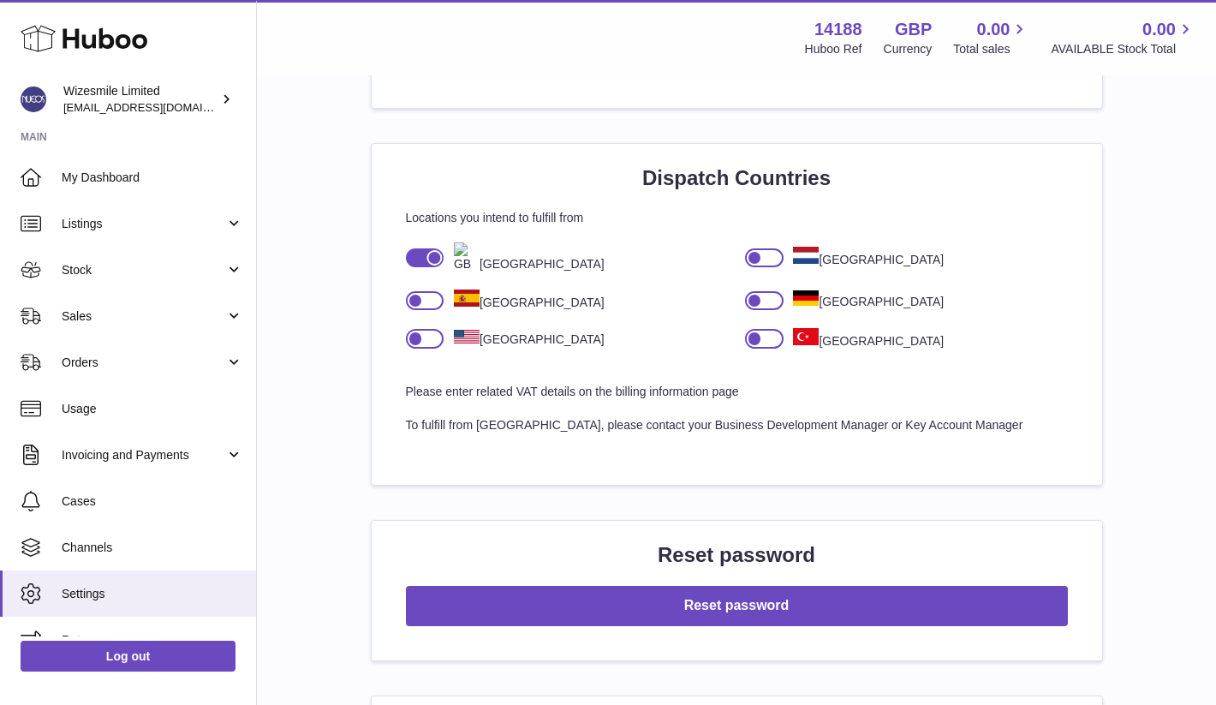
click at [790, 180] on h2 "Dispatch Countries" at bounding box center [737, 177] width 662 height 27
click at [537, 156] on div "Dispatch Countries Locations you intend to fulfill from United Kingdom Netherla…" at bounding box center [737, 314] width 730 height 341
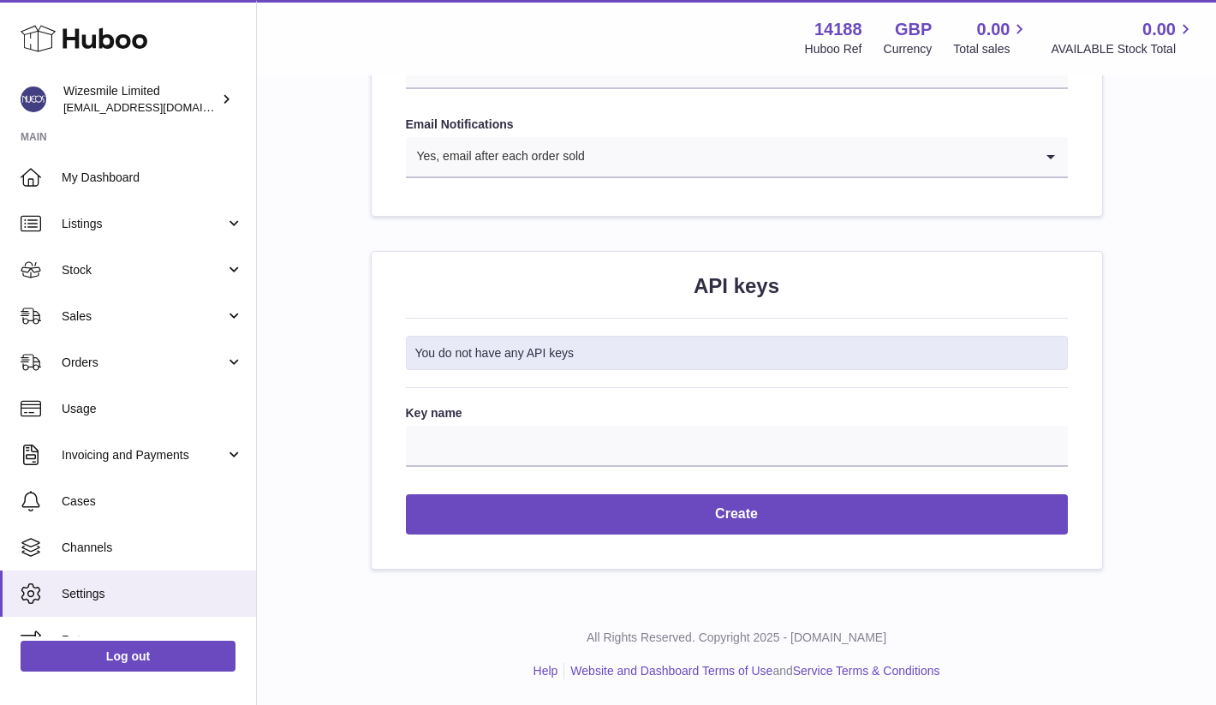
scroll to position [0, 0]
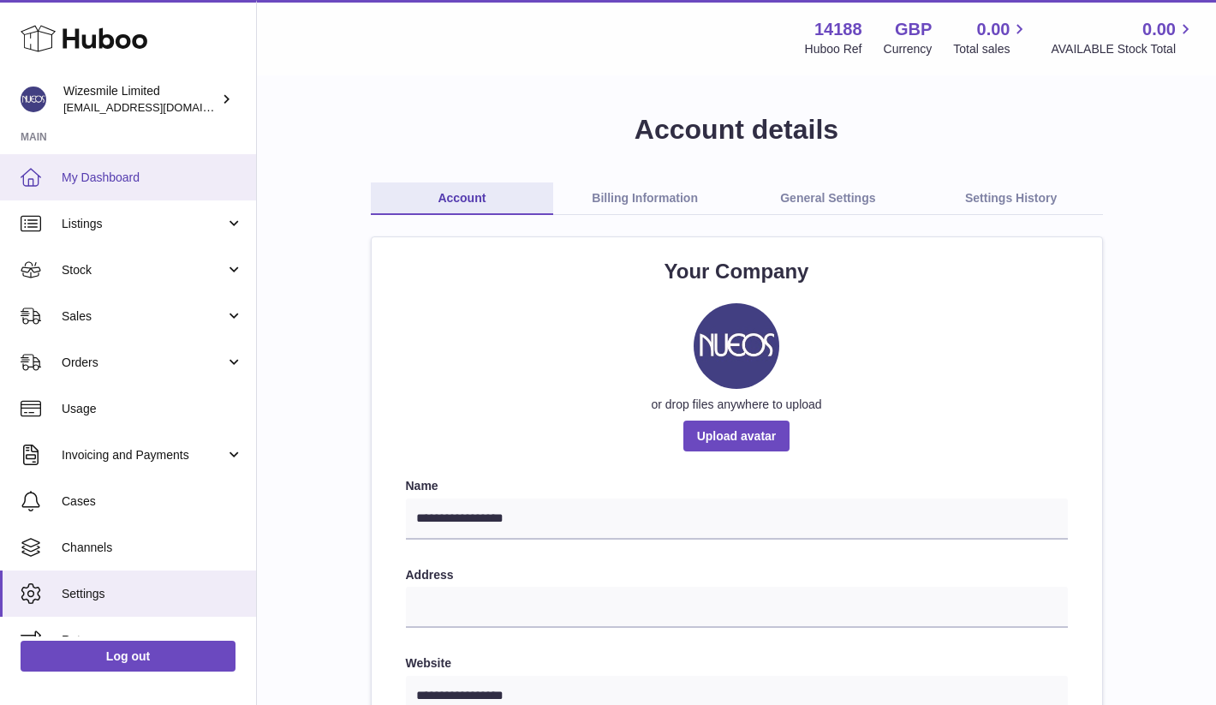
click at [152, 173] on span "My Dashboard" at bounding box center [153, 178] width 182 height 16
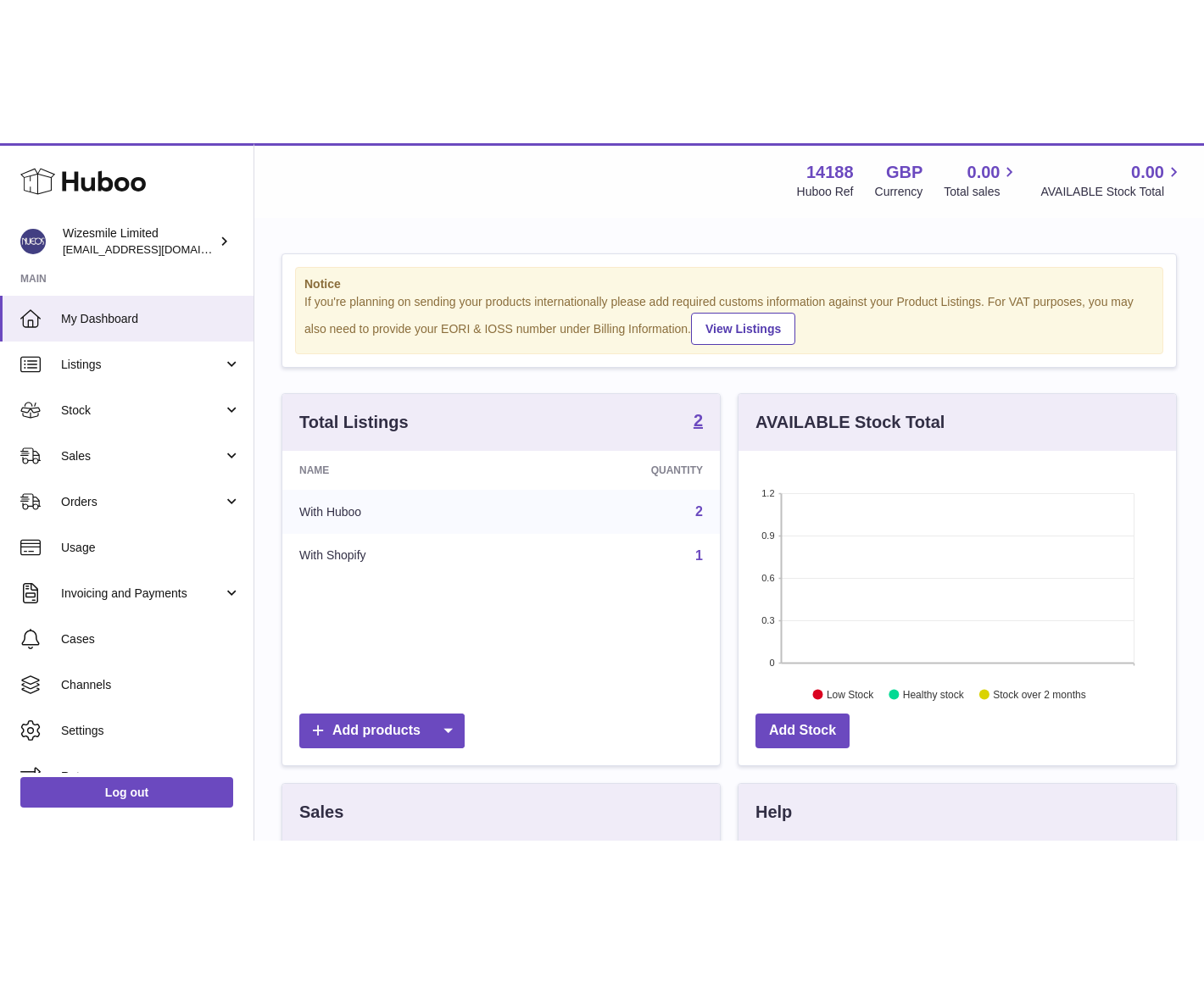
scroll to position [264, 438]
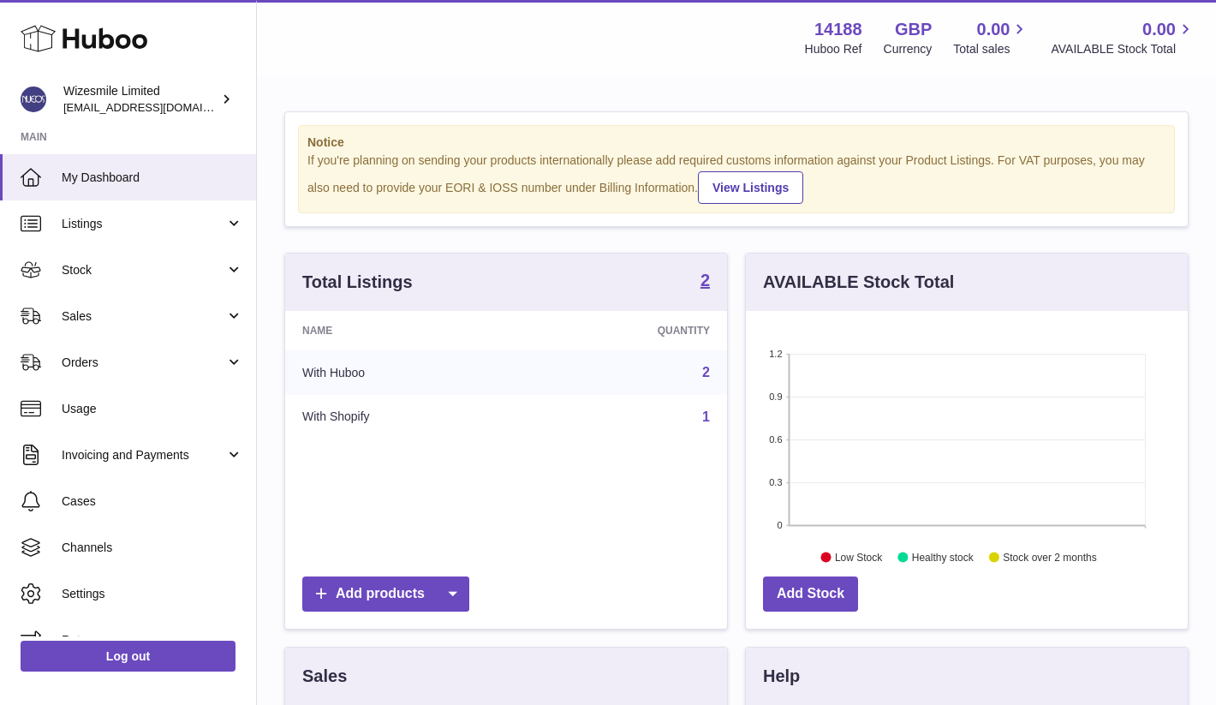
click at [506, 159] on div "If you're planning on sending your products internationally please add required…" at bounding box center [736, 177] width 858 height 51
